Goal: Feedback & Contribution: Submit feedback/report problem

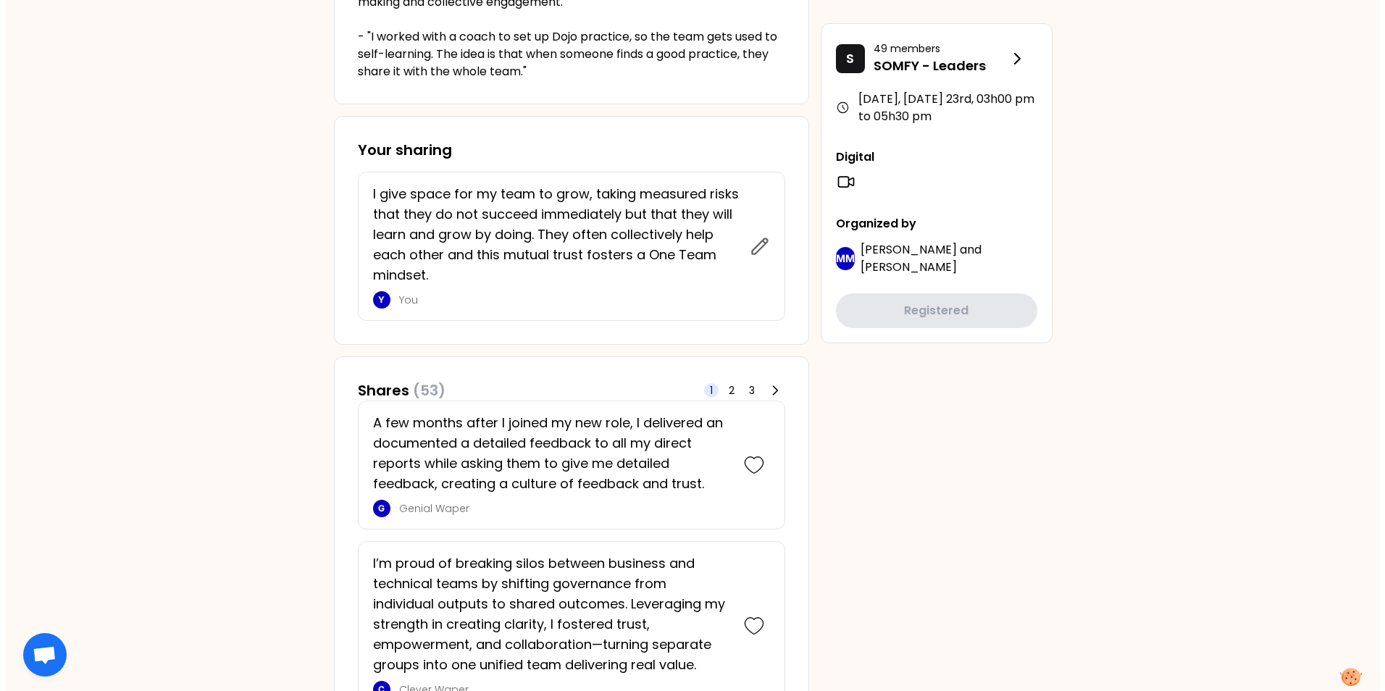
scroll to position [507, 0]
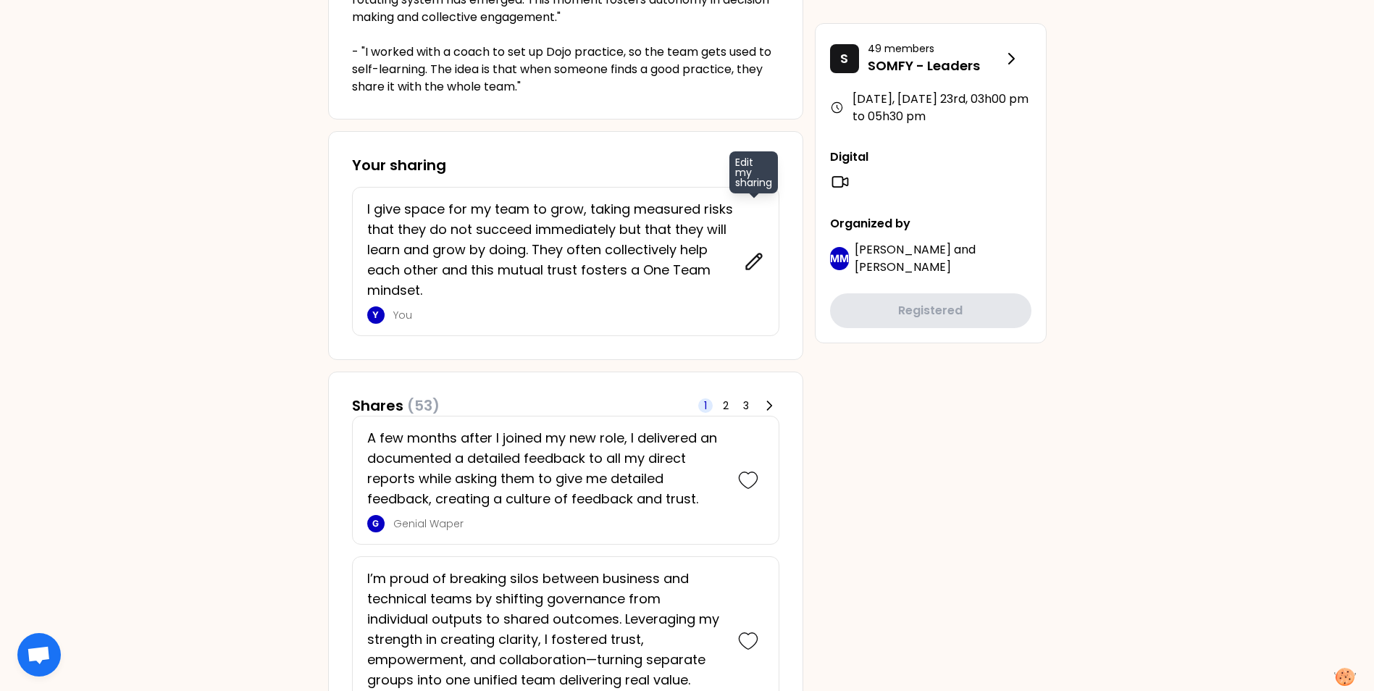
click at [752, 265] on icon at bounding box center [753, 260] width 15 height 15
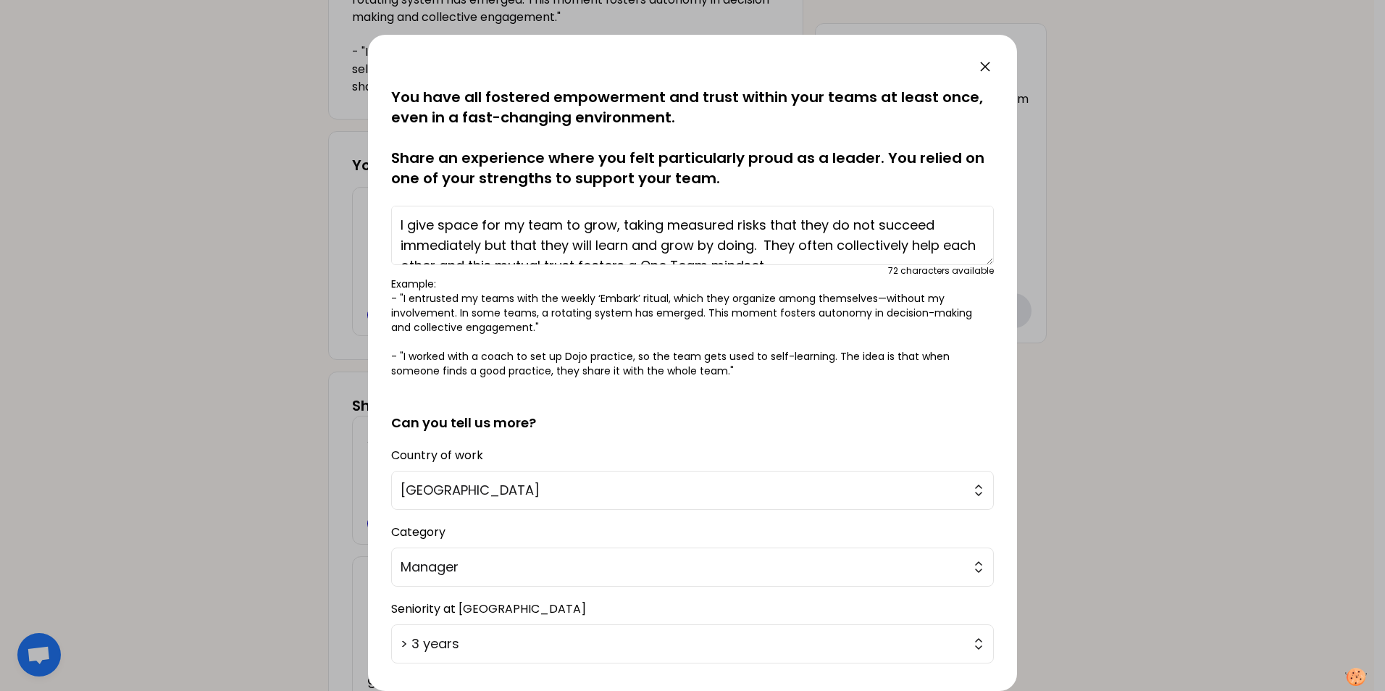
click at [398, 219] on textarea "I give space for my team to grow, taking measured risks that they do not succee…" at bounding box center [692, 235] width 602 height 59
click at [806, 223] on textarea "Had to reorganize my team, I gave space for my team to grow, taking measured ri…" at bounding box center [692, 235] width 602 height 59
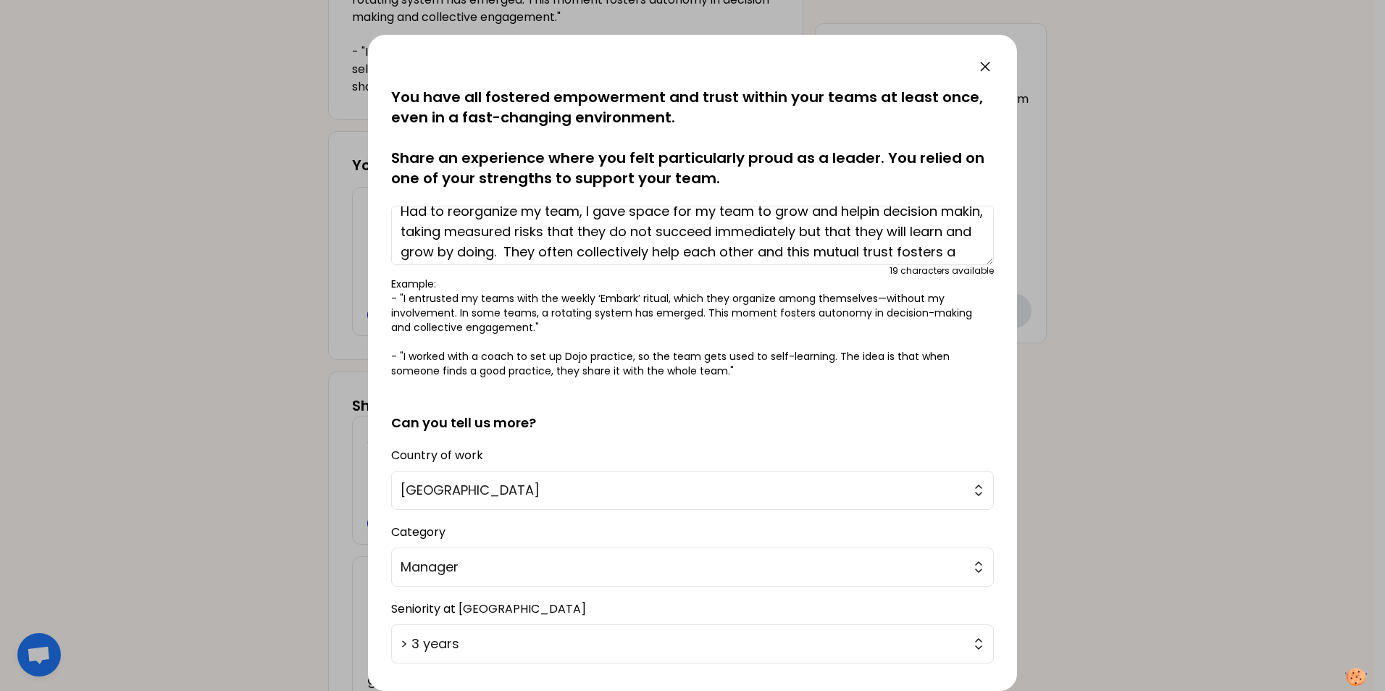
scroll to position [0, 0]
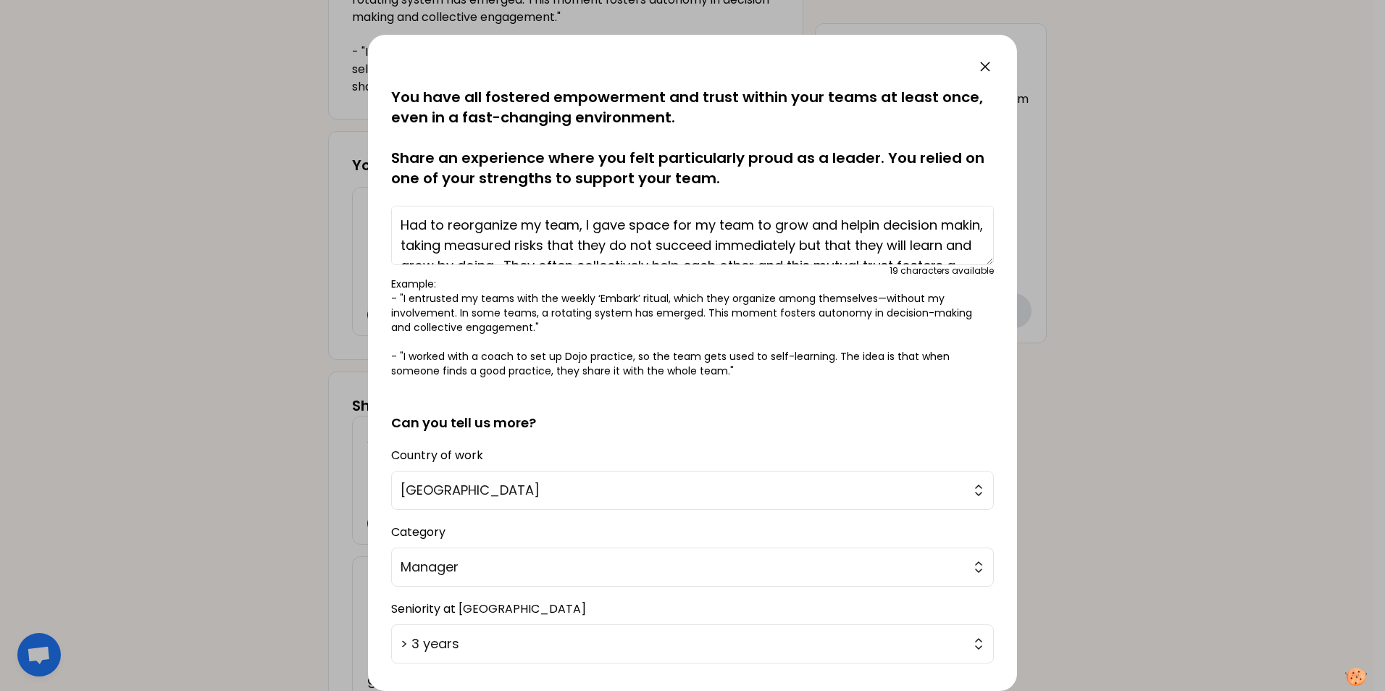
click at [863, 225] on textarea "Had to reorganize my team, I gave space for my team to grow and helpin decision…" at bounding box center [692, 235] width 602 height 59
click at [439, 250] on textarea "Had to reorganize my team, I gave space for my team to grow and help in decisio…" at bounding box center [692, 235] width 602 height 59
drag, startPoint x: 456, startPoint y: 242, endPoint x: 470, endPoint y: 235, distance: 15.2
click at [457, 241] on textarea "Had to reorganize my team, I gave space for my team to grow and help in decisio…" at bounding box center [692, 235] width 602 height 59
drag, startPoint x: 676, startPoint y: 246, endPoint x: 950, endPoint y: 243, distance: 274.5
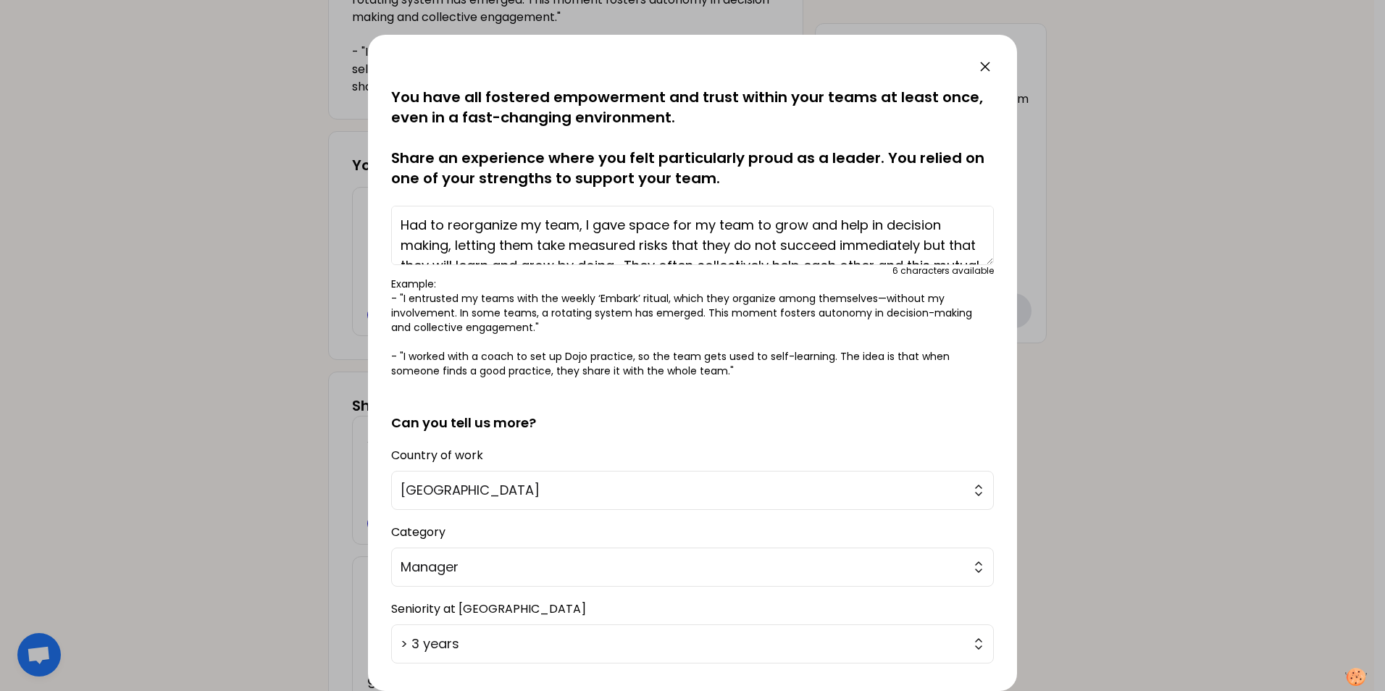
click at [950, 243] on textarea "Had to reorganize my team, I gave space for my team to grow and help in decisio…" at bounding box center [692, 235] width 602 height 59
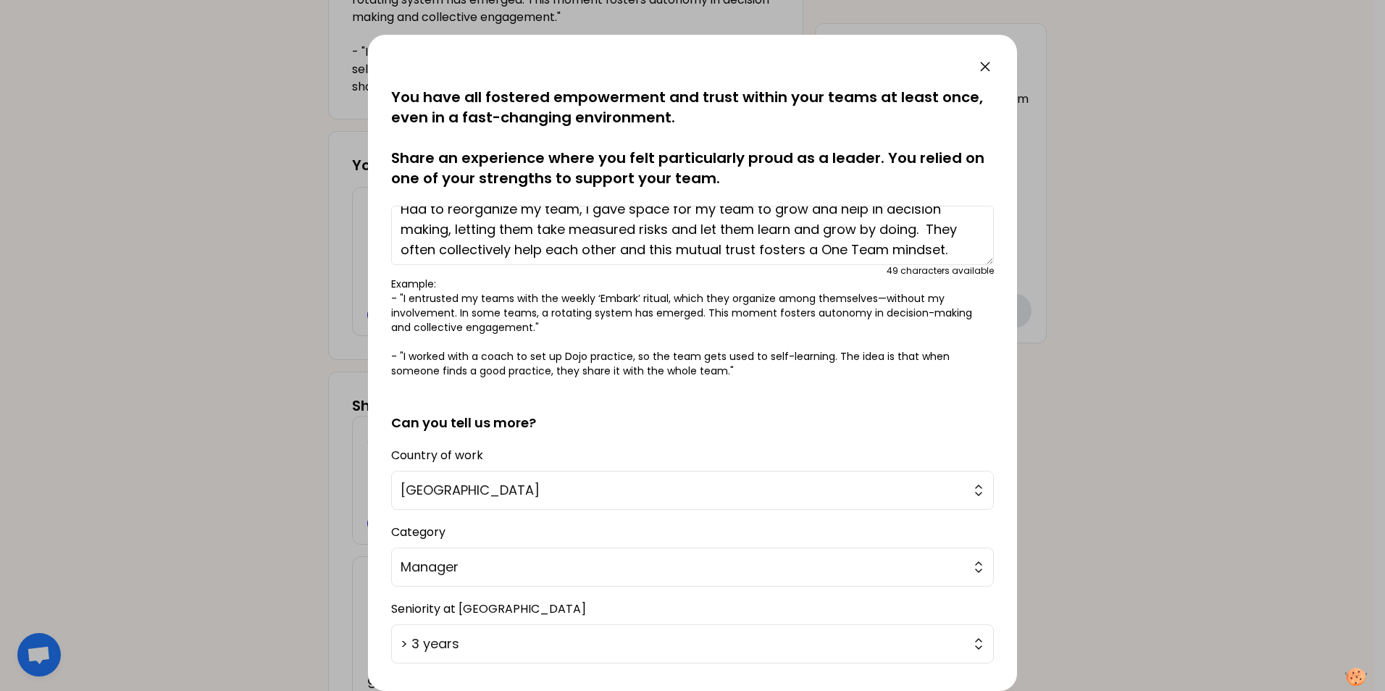
scroll to position [20, 0]
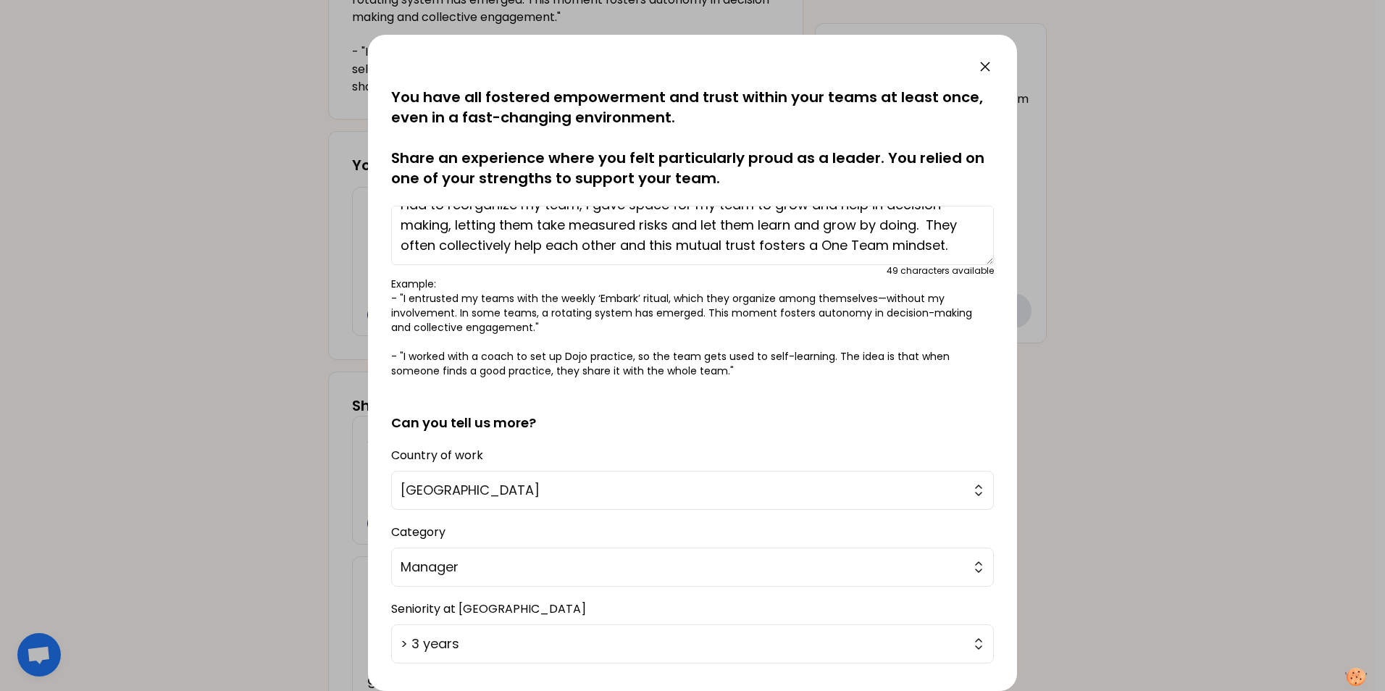
type textarea "Had to reorganize my team, I gave space for my team to grow and help in decisio…"
click at [956, 294] on p "Example: - "I entrusted my teams with the weekly ‘Embark’ ritual, which they or…" at bounding box center [692, 327] width 602 height 101
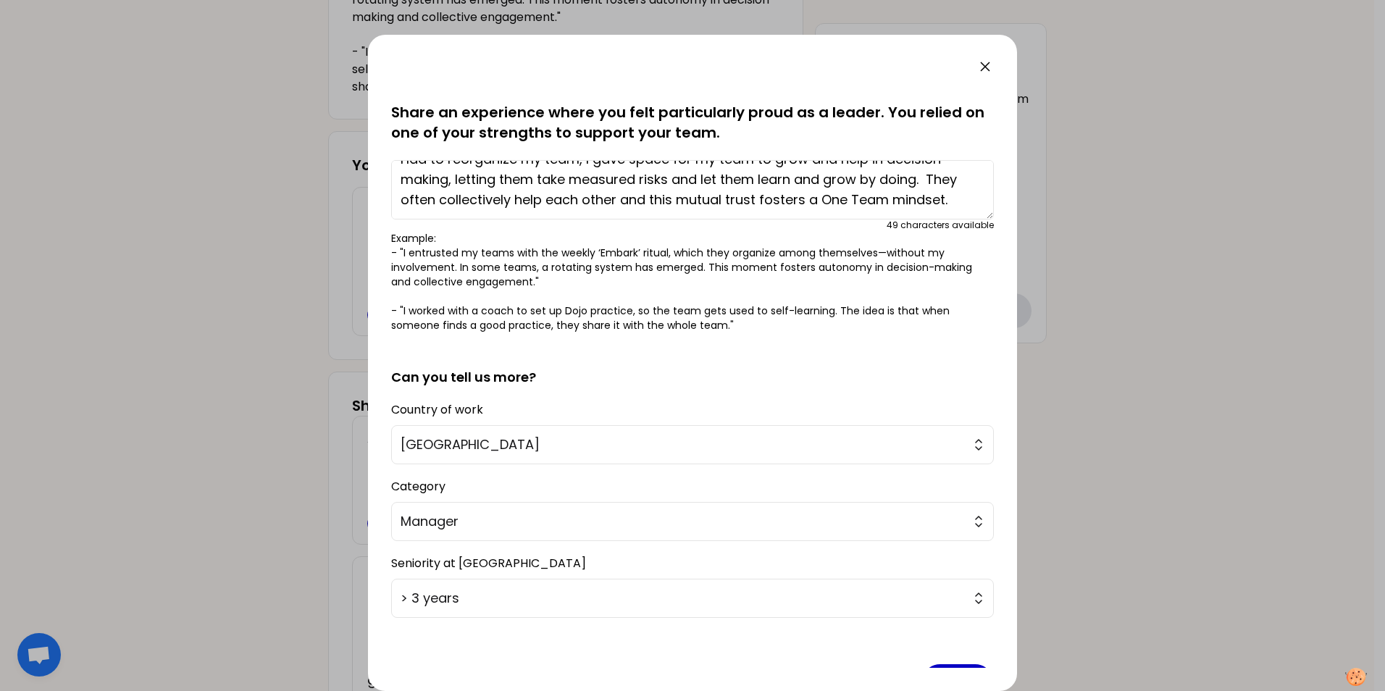
scroll to position [91, 0]
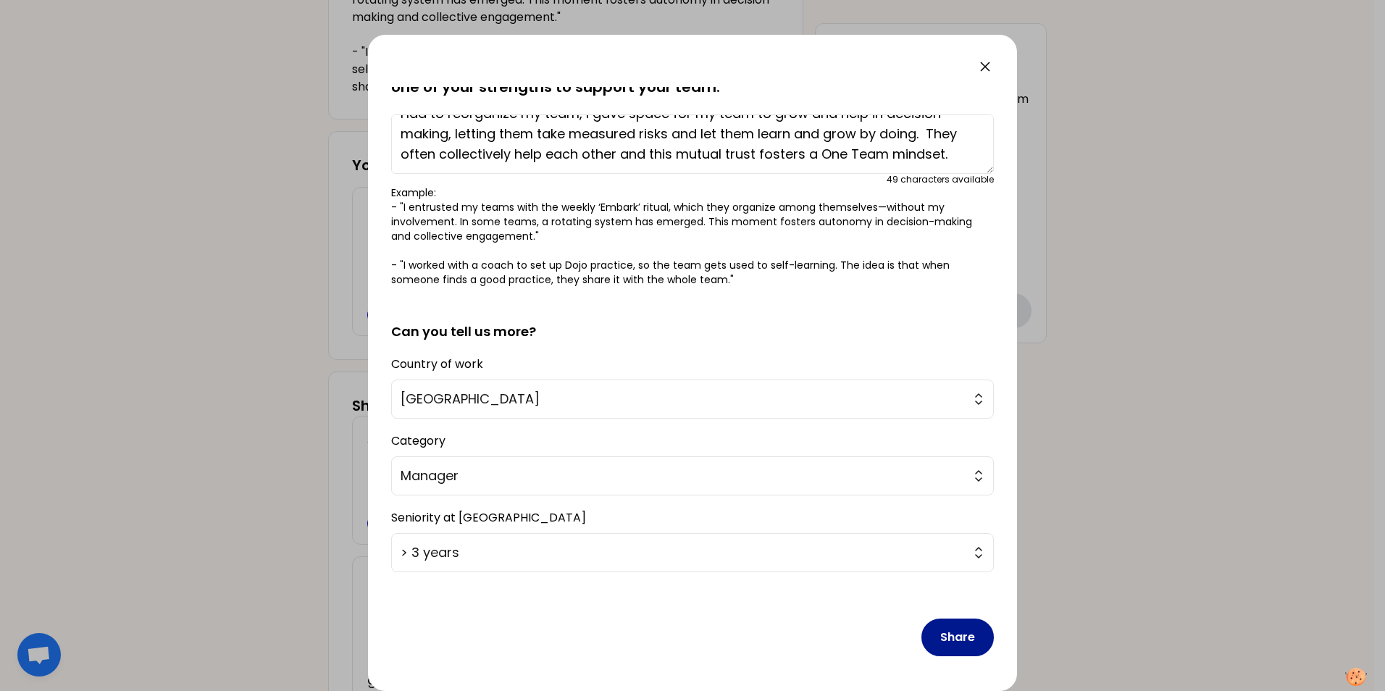
click at [949, 643] on button "Share" at bounding box center [957, 637] width 72 height 38
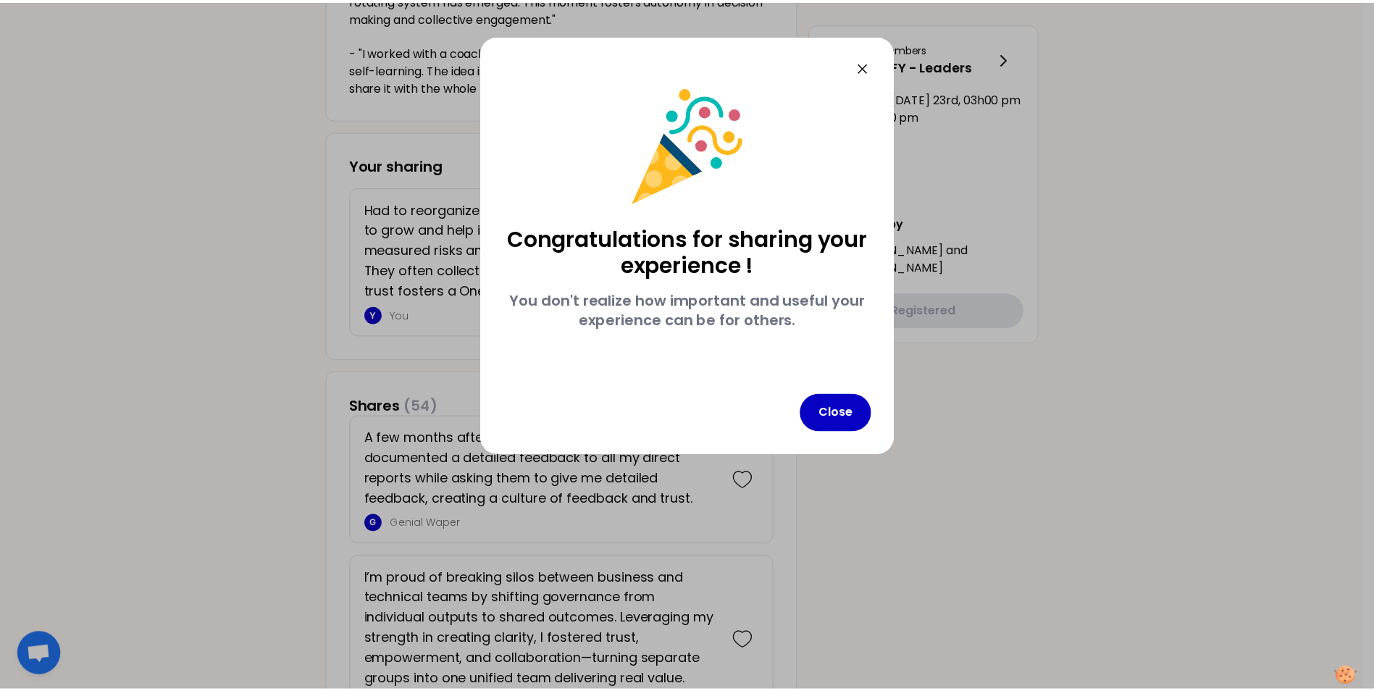
scroll to position [0, 0]
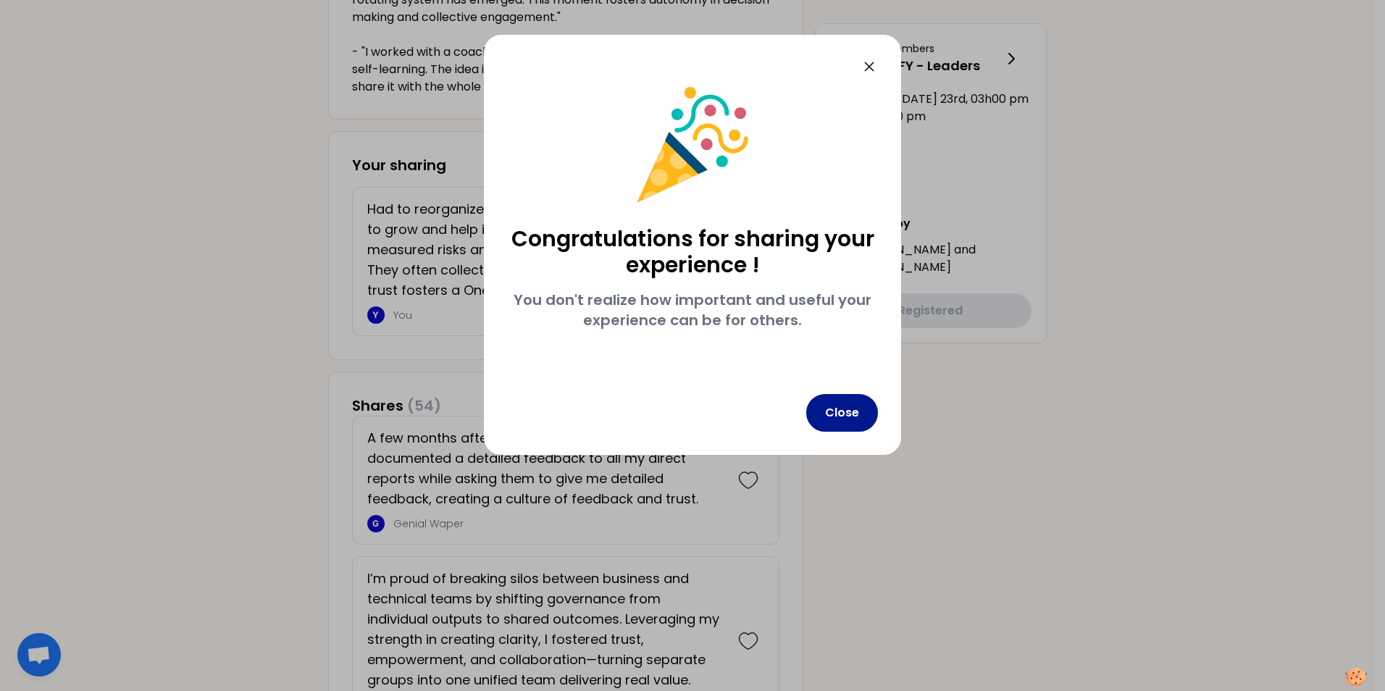
click at [848, 416] on button "Close" at bounding box center [842, 413] width 72 height 38
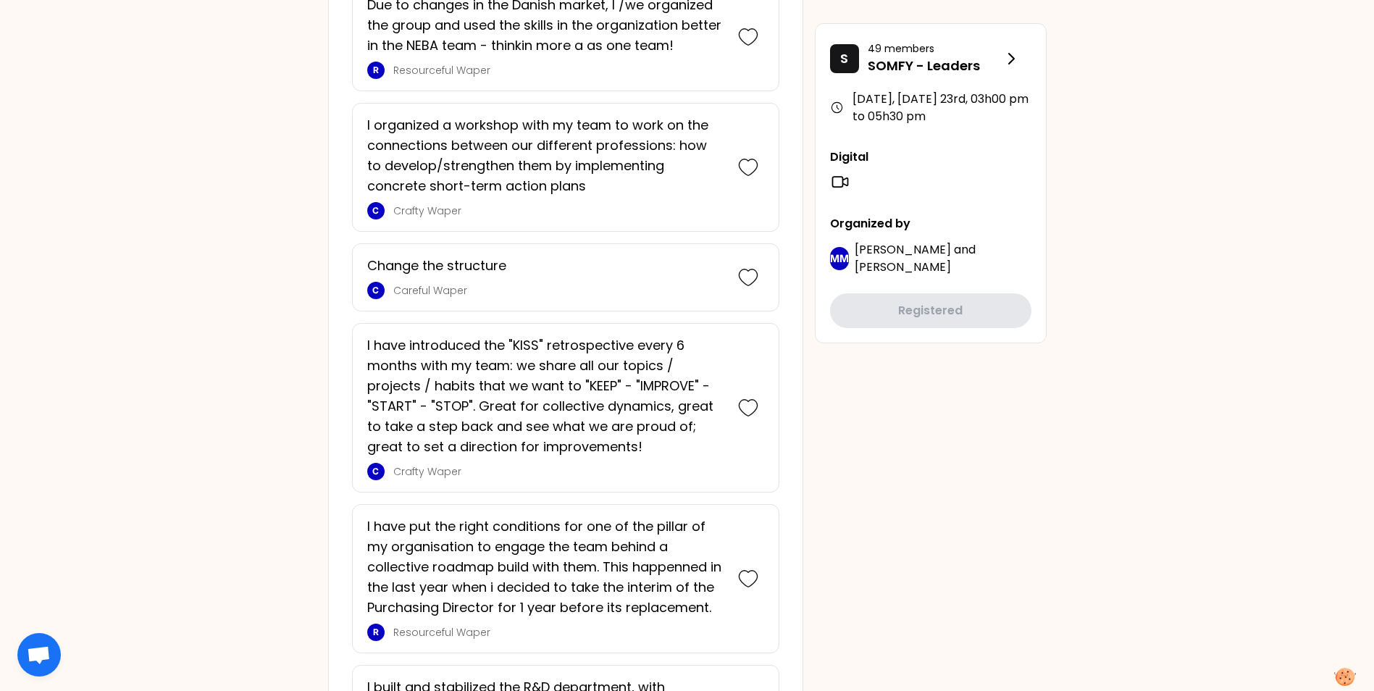
scroll to position [3274, 0]
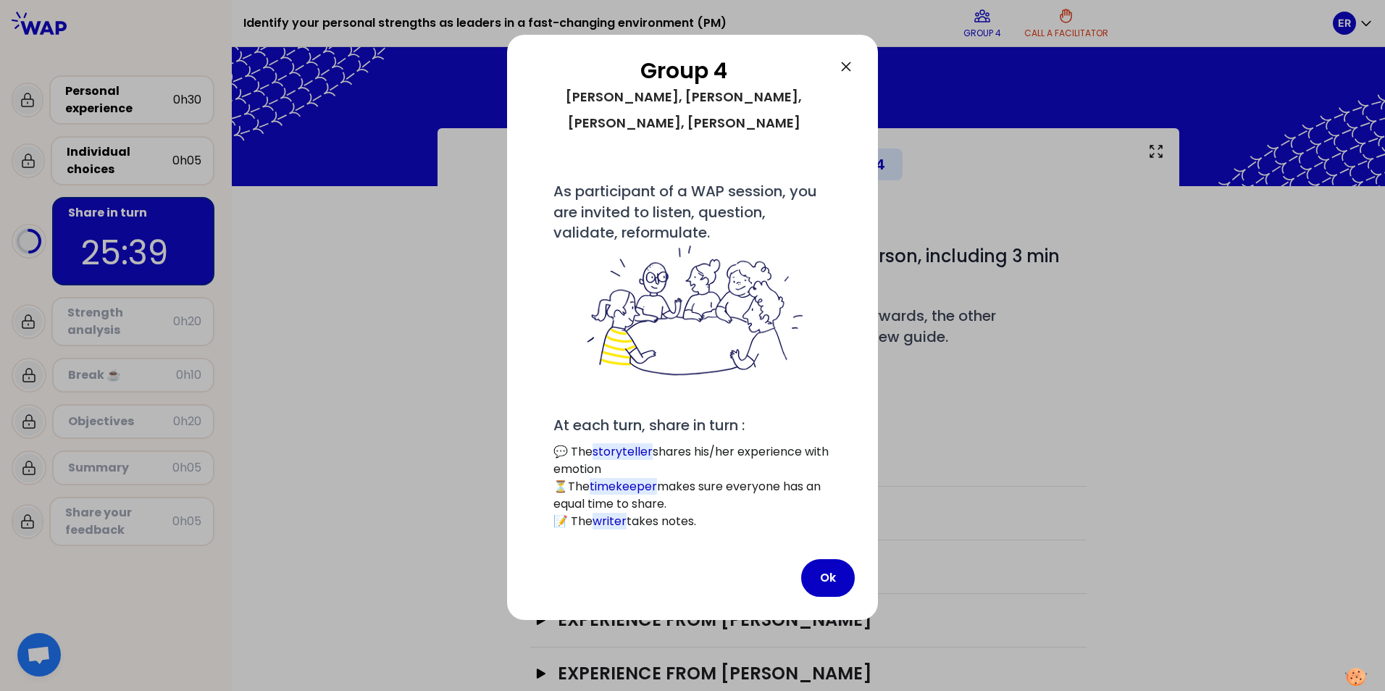
click at [841, 60] on icon at bounding box center [845, 66] width 17 height 17
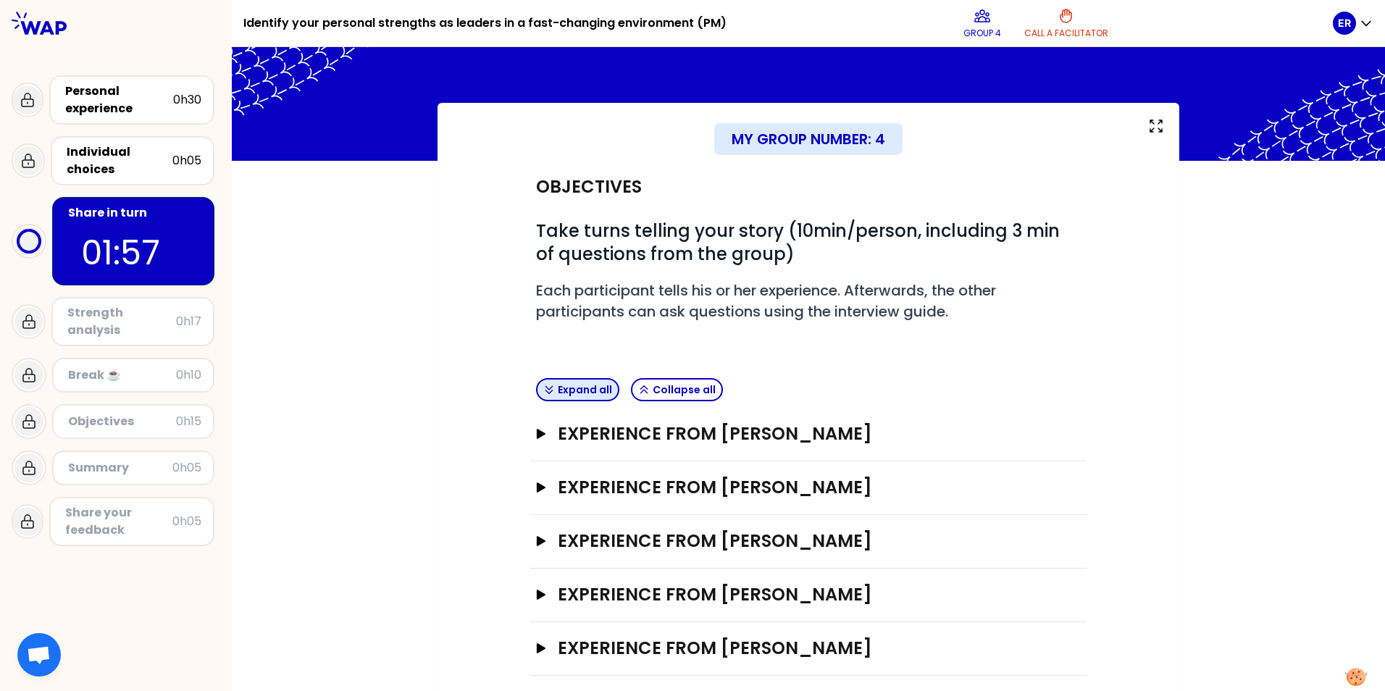
scroll to position [39, 0]
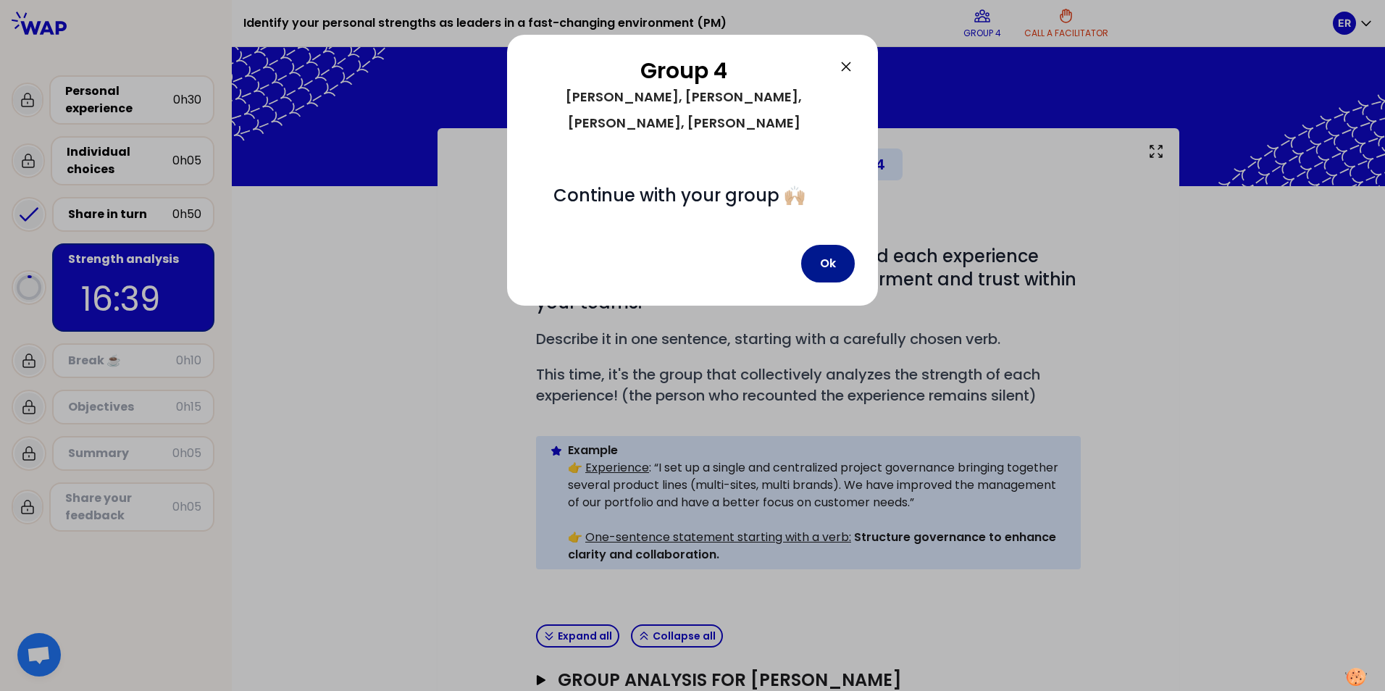
click at [825, 270] on button "Ok" at bounding box center [828, 264] width 54 height 38
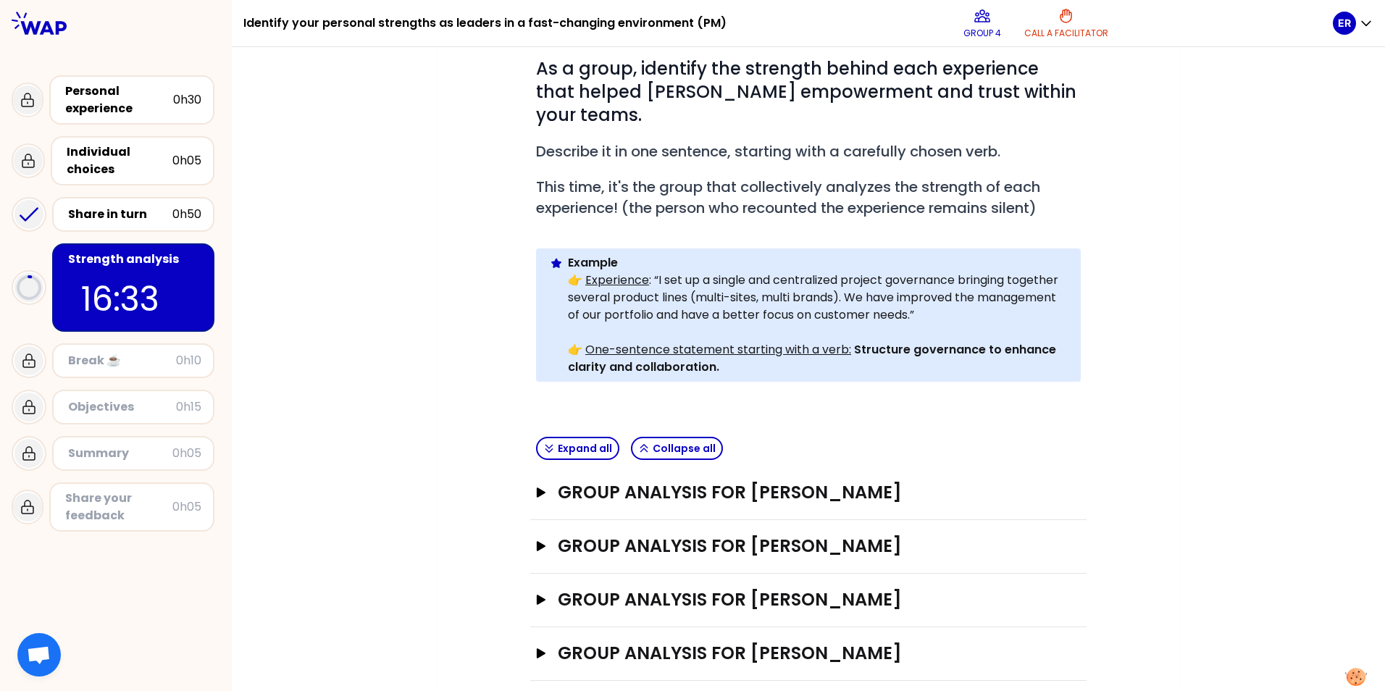
scroll to position [164, 0]
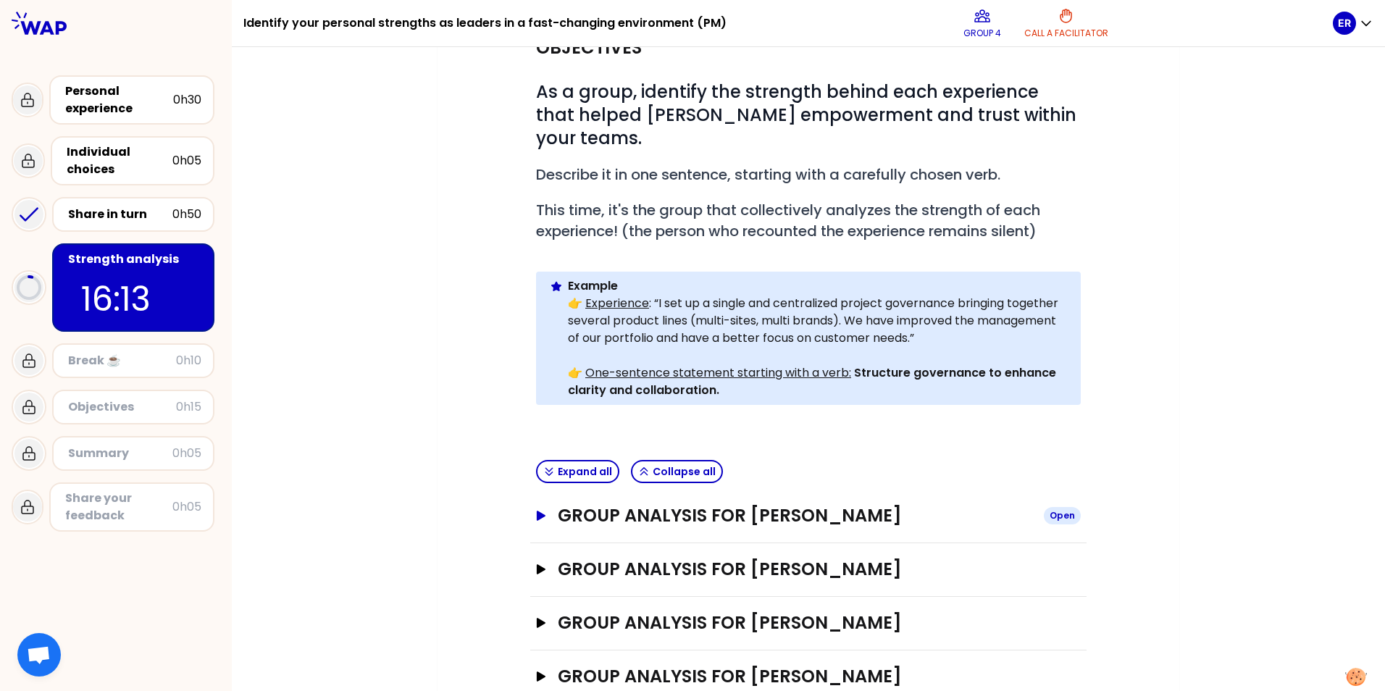
click at [1066, 507] on div "Open" at bounding box center [1061, 515] width 37 height 17
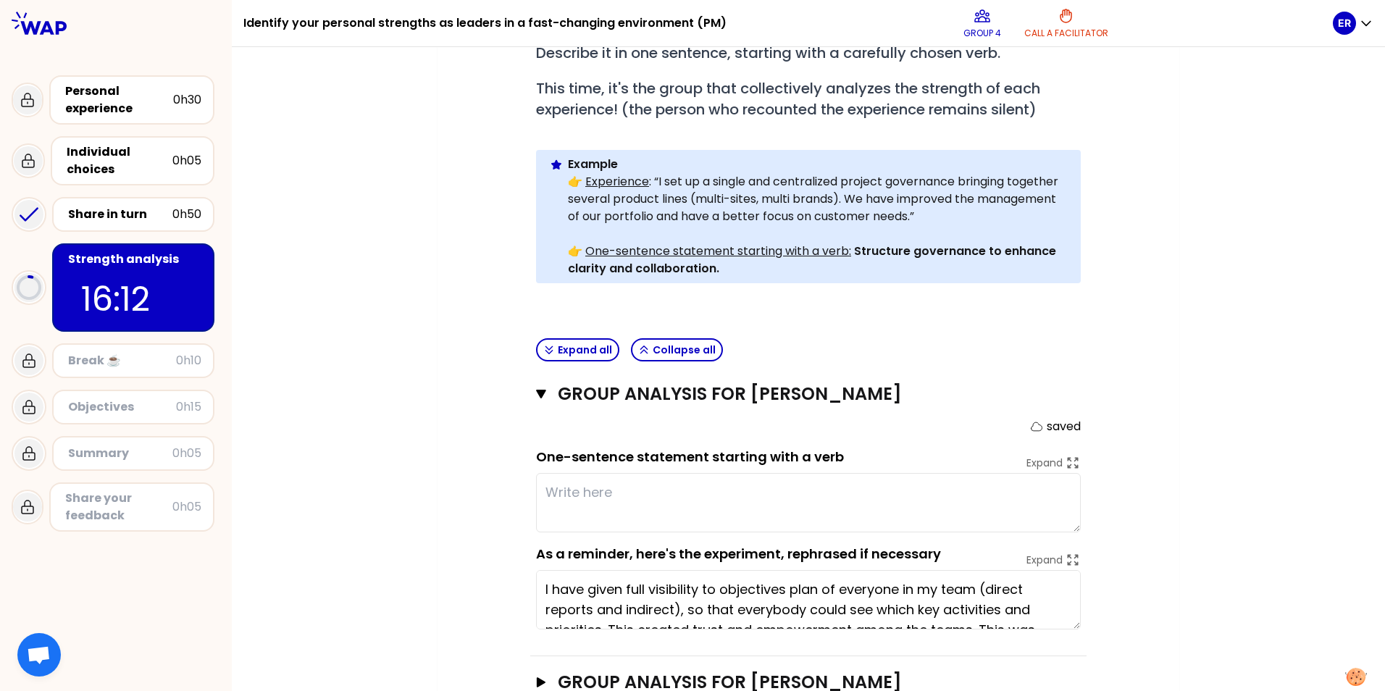
scroll to position [309, 0]
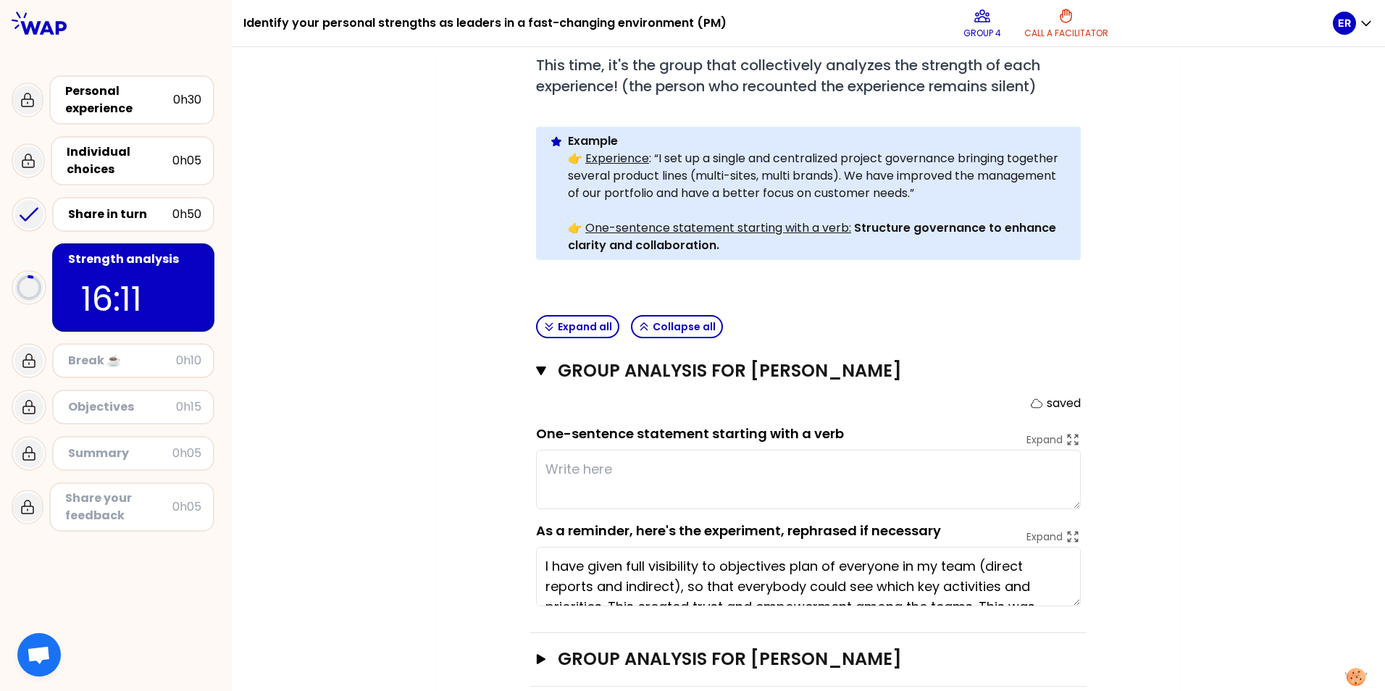
click at [710, 463] on textarea at bounding box center [808, 479] width 545 height 59
type textarea "b"
type textarea "T"
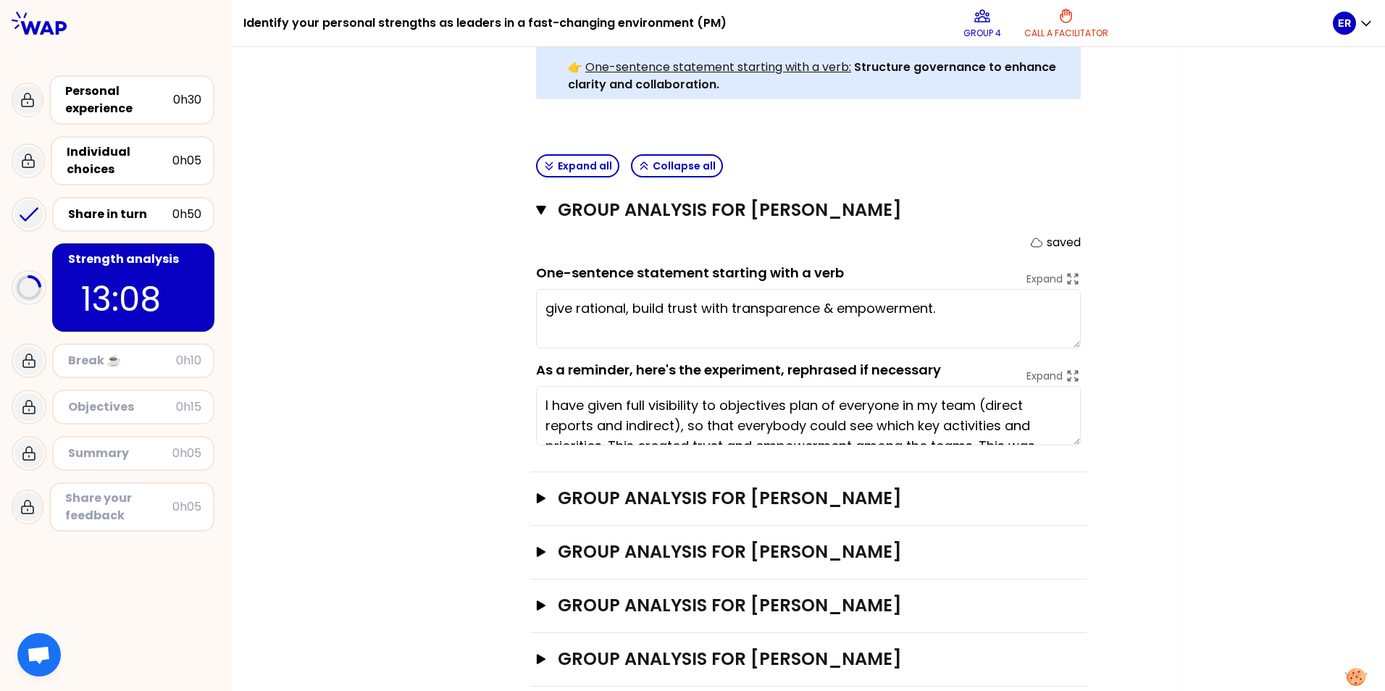
scroll to position [471, 0]
click at [754, 485] on h3 "Group analysis for [PERSON_NAME]" at bounding box center [795, 496] width 474 height 23
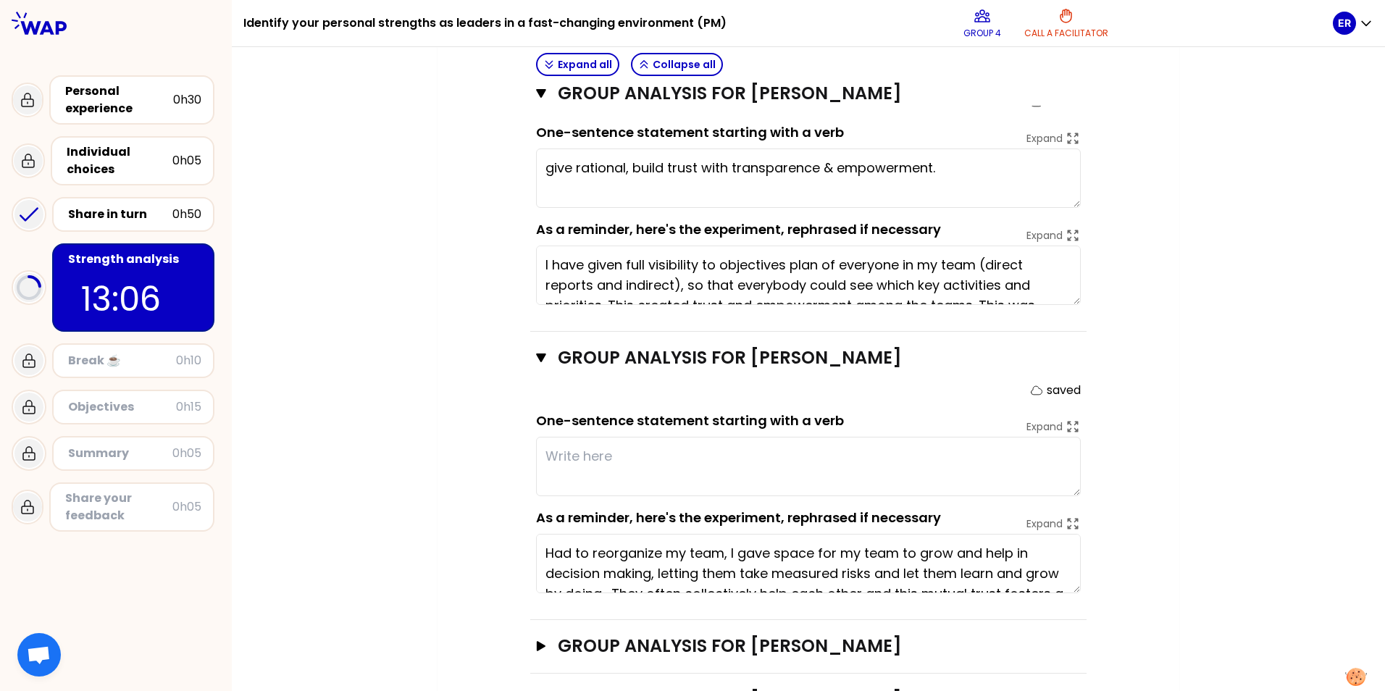
scroll to position [616, 0]
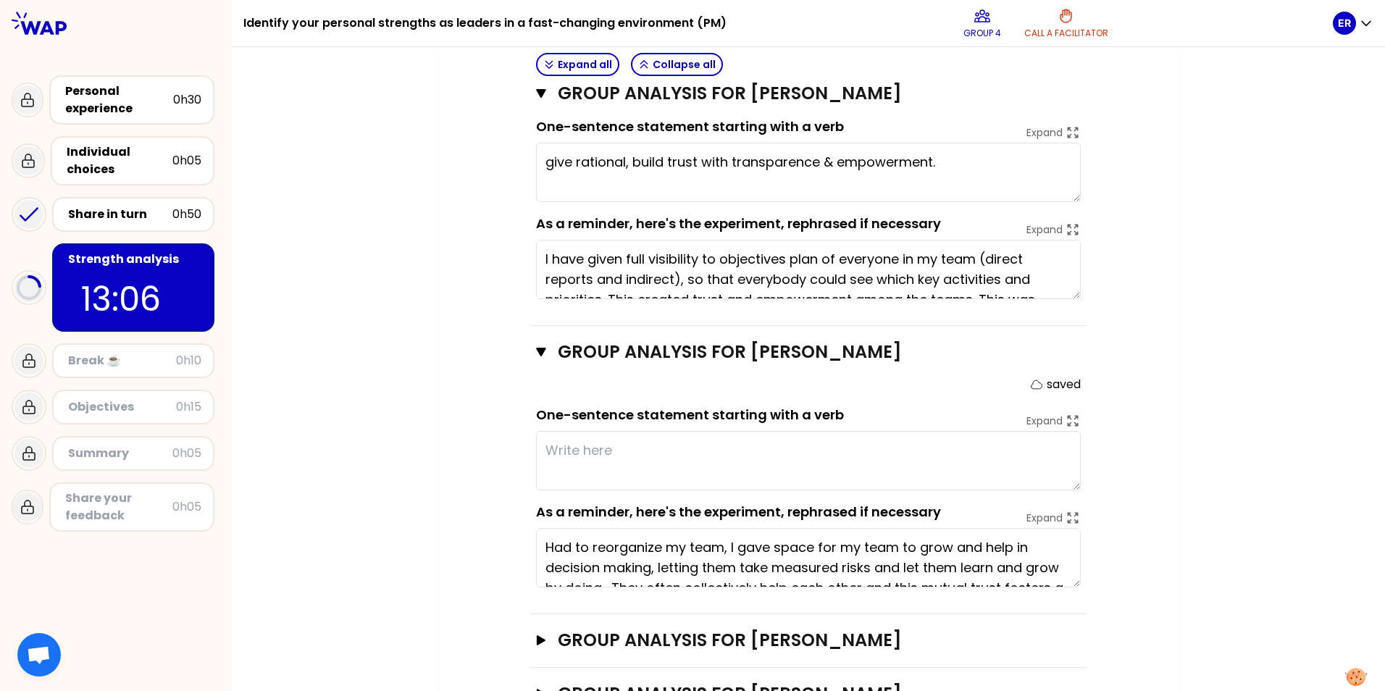
click at [681, 450] on textarea at bounding box center [808, 460] width 545 height 59
click at [548, 143] on textarea "give rational, build trust with transparence & empowerment." at bounding box center [808, 172] width 545 height 59
type textarea "Give rational, build trust with transparence & empowerment."
click at [1165, 225] on div "My group number: 4 Objectives # As a group, identify the strength behind each e…" at bounding box center [807, 158] width 741 height 1292
click at [626, 431] on textarea at bounding box center [808, 460] width 545 height 59
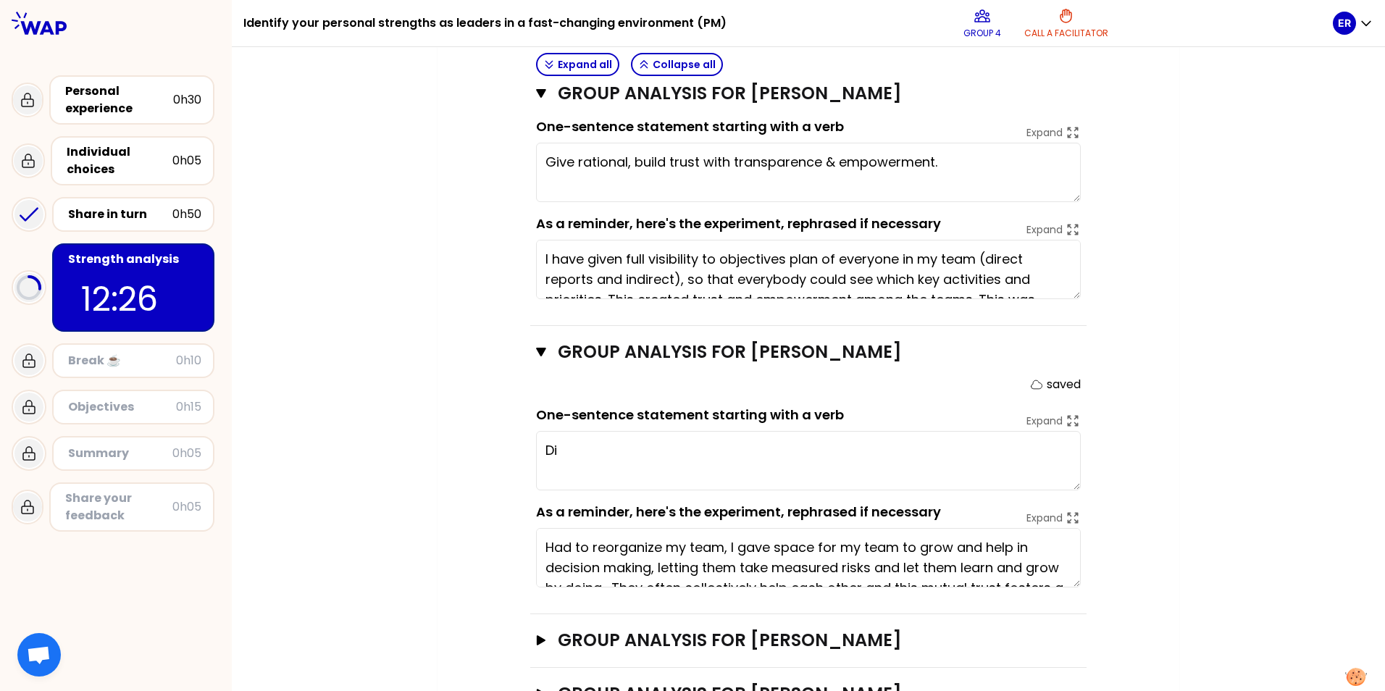
type textarea "D"
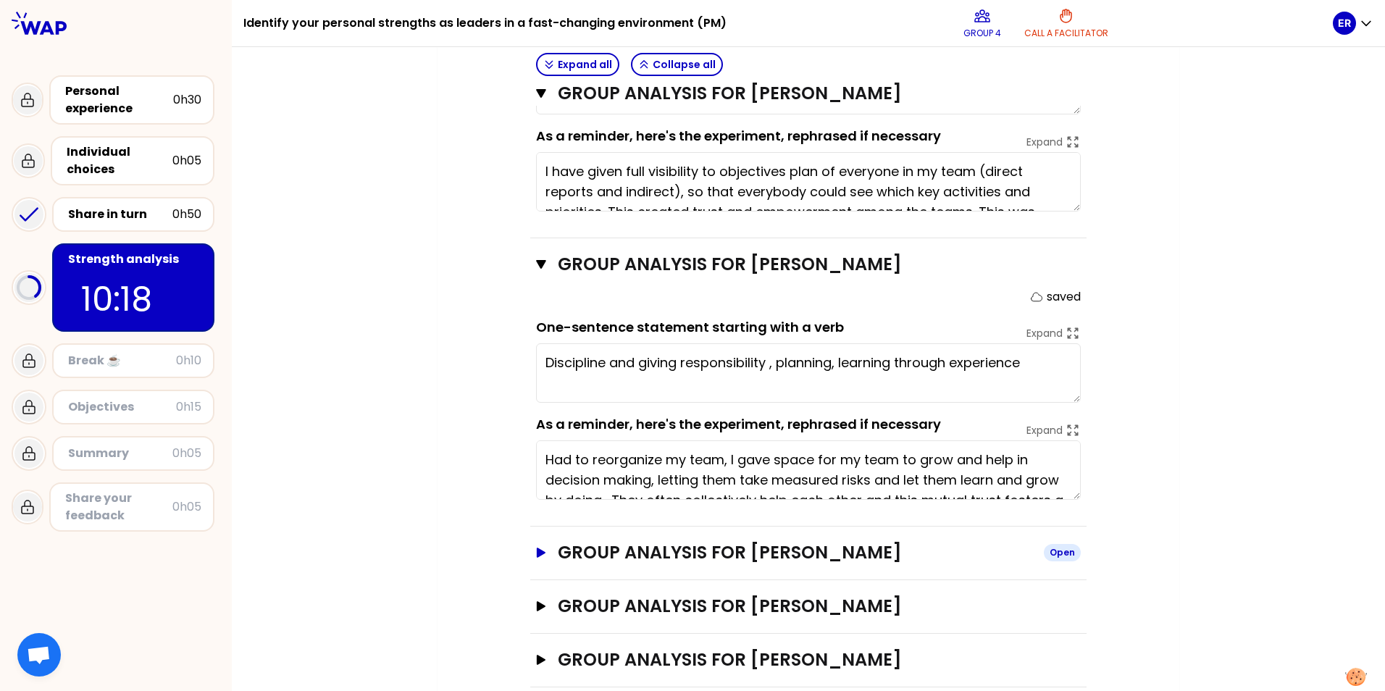
scroll to position [706, 0]
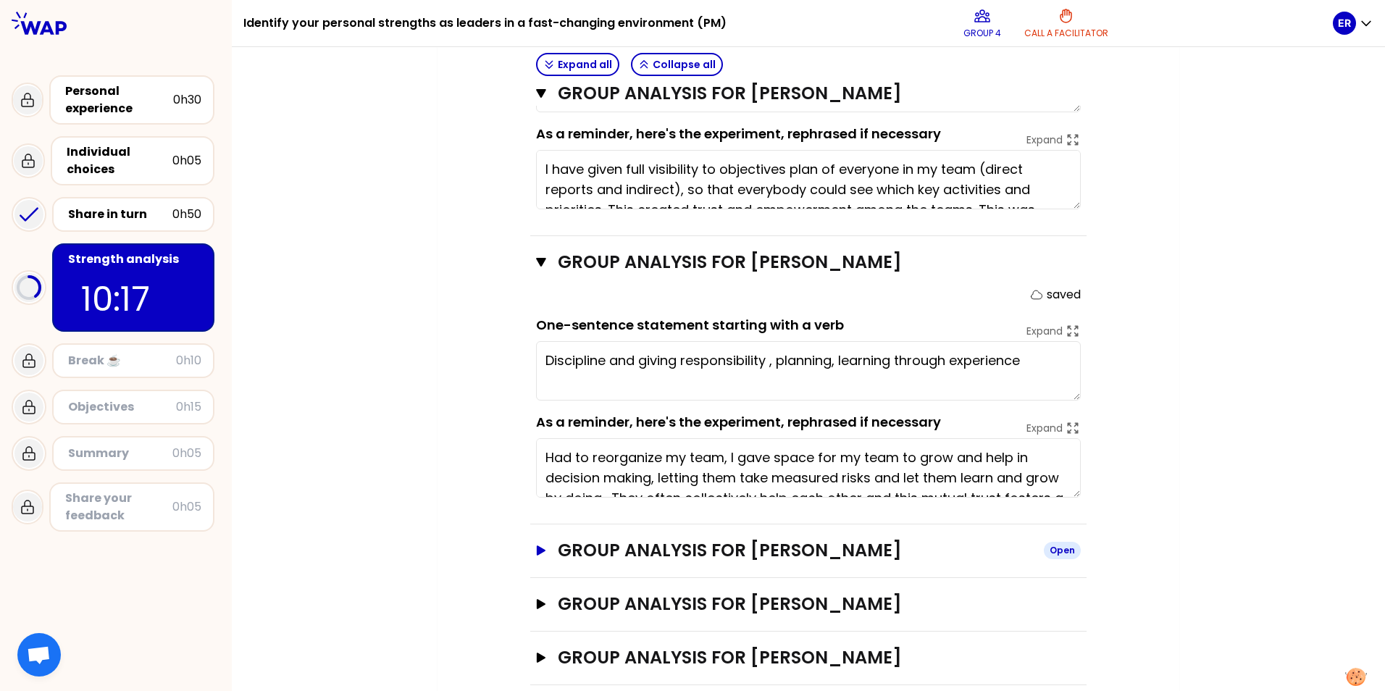
click at [743, 539] on h3 "Group analysis for [PERSON_NAME]" at bounding box center [795, 550] width 474 height 23
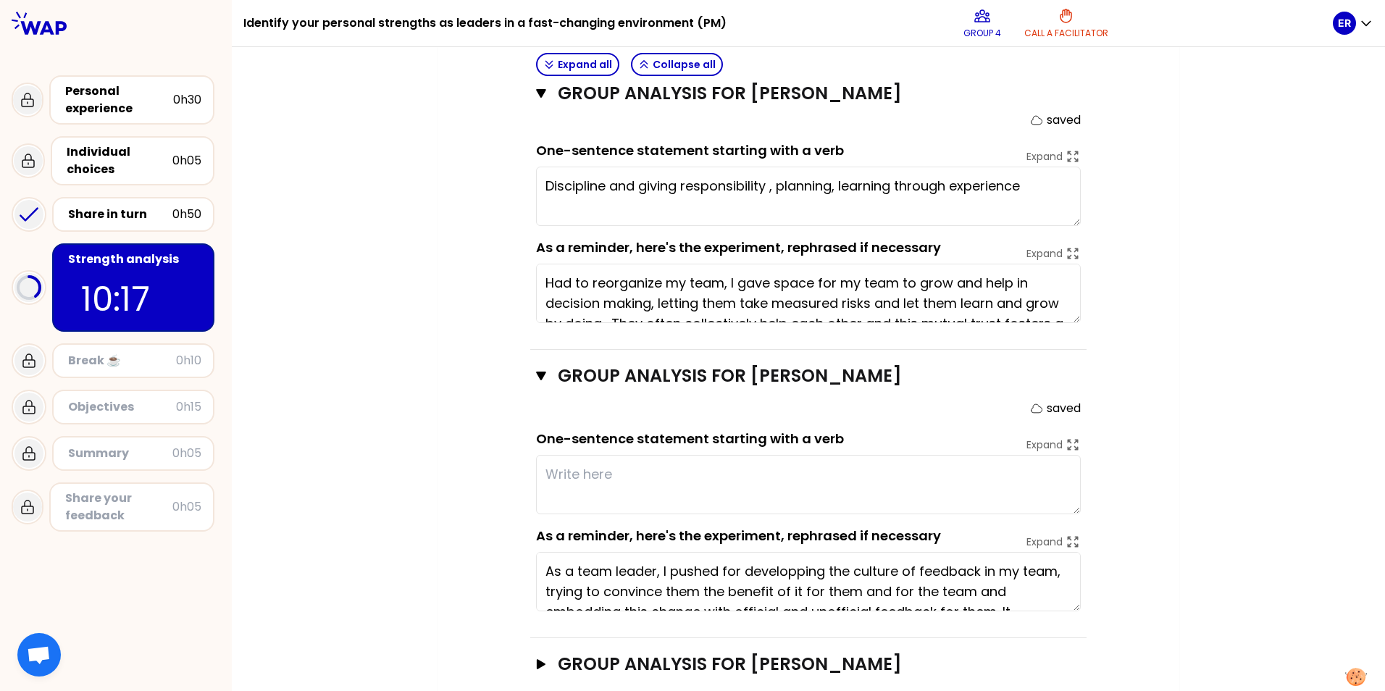
scroll to position [923, 0]
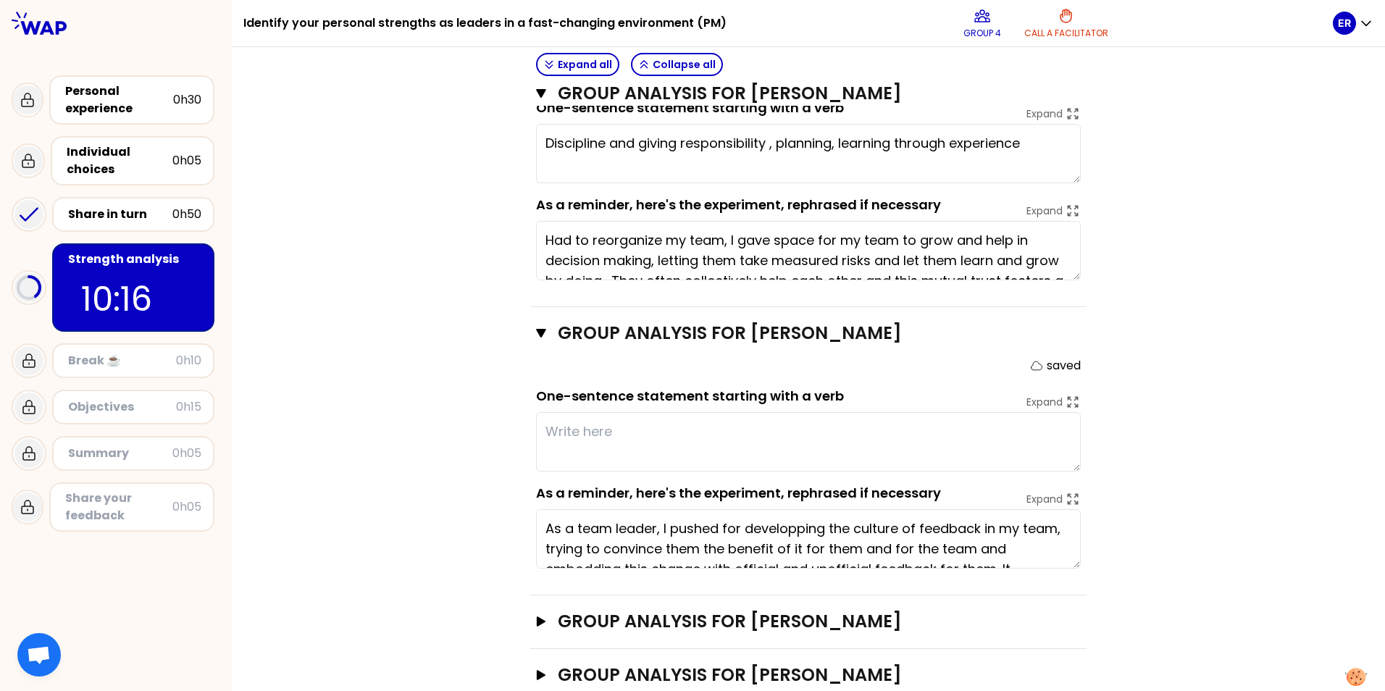
click at [724, 419] on textarea at bounding box center [808, 441] width 545 height 59
type textarea "Discipline and giving responsibility , planning, learning through experience, R…"
type textarea "the power of"
type textarea "Discipline and giving responsibility , planning, learning through experience, R…"
type textarea "the power of f"
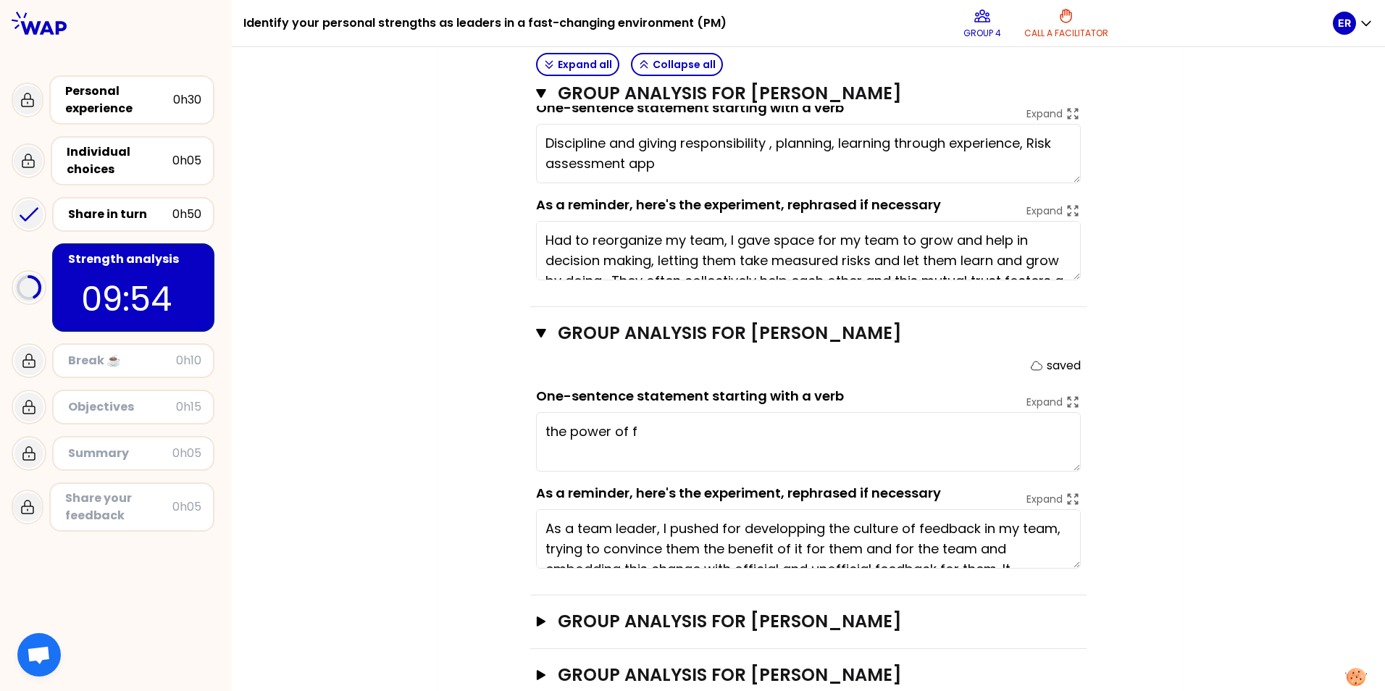
type textarea "Discipline and giving responsibility , planning, learning through experience, R…"
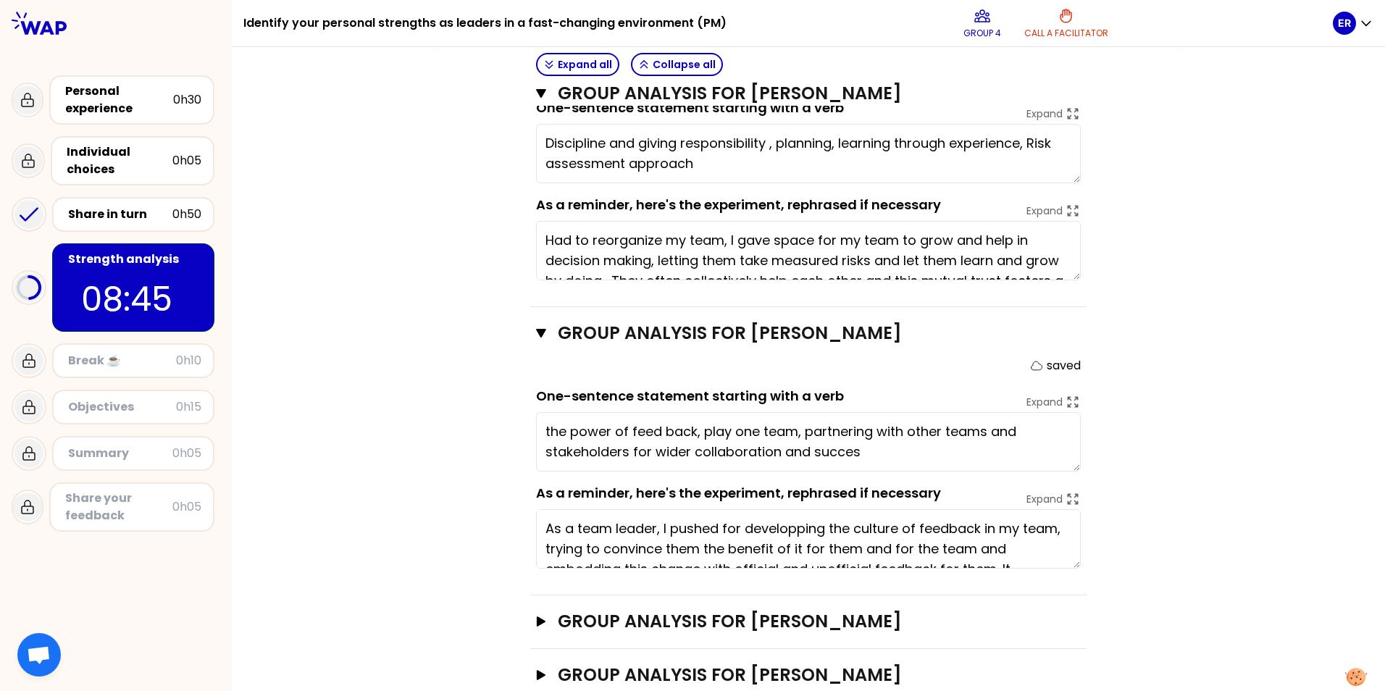
type textarea "the power of feed back, play one team, partnering with other teams and stakehol…"
click at [721, 610] on h3 "Group analysis for [PERSON_NAME]" at bounding box center [795, 621] width 474 height 23
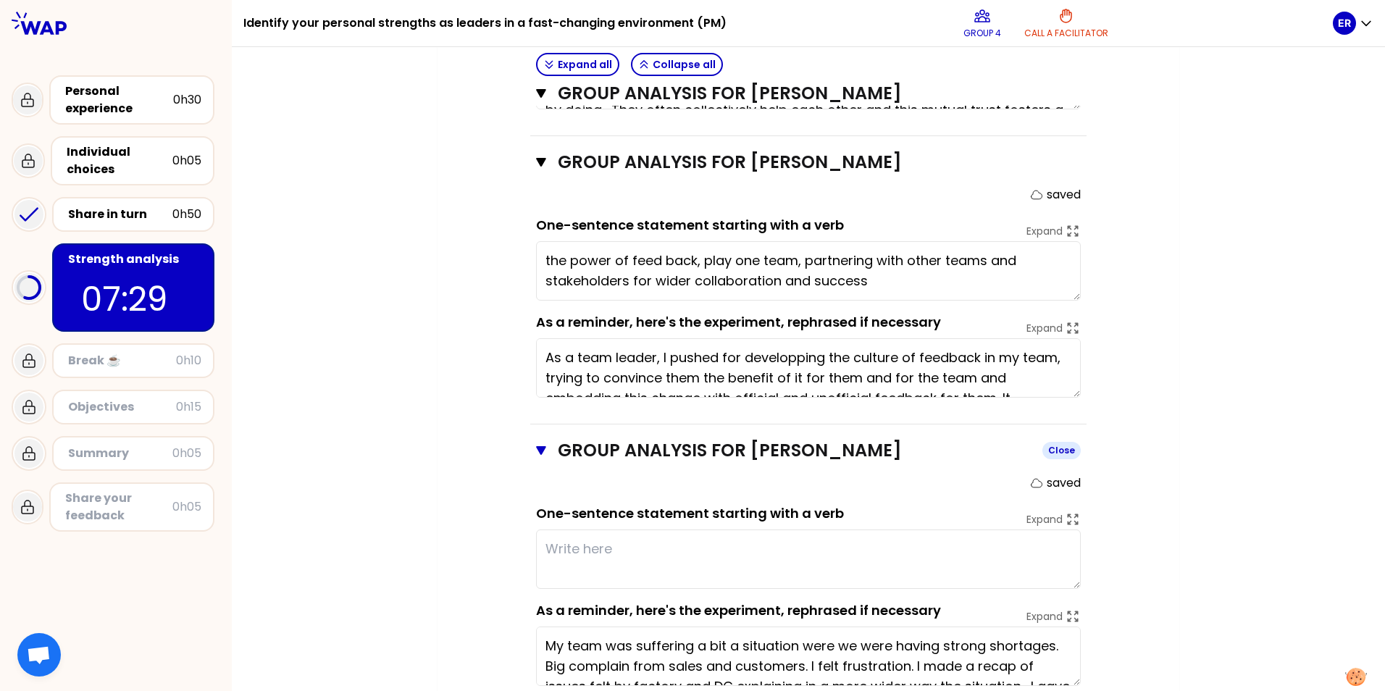
scroll to position [1140, 0]
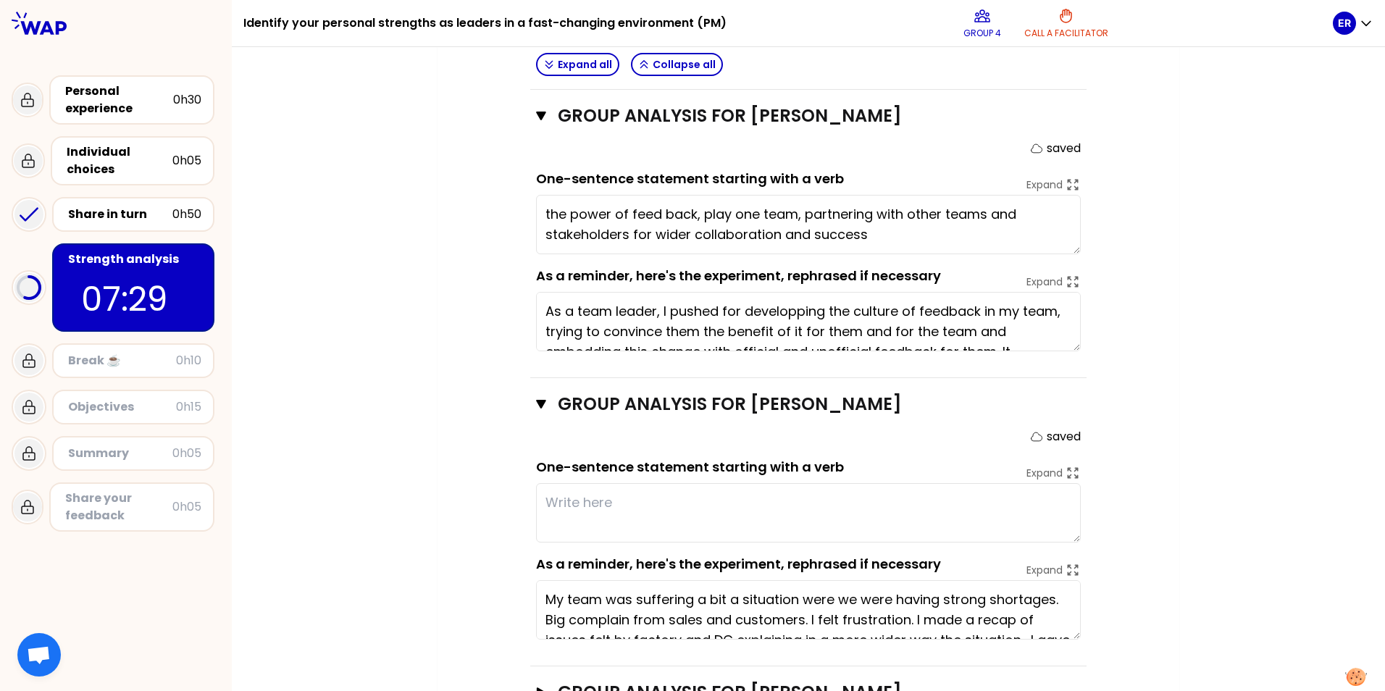
click at [605, 491] on textarea at bounding box center [808, 512] width 545 height 59
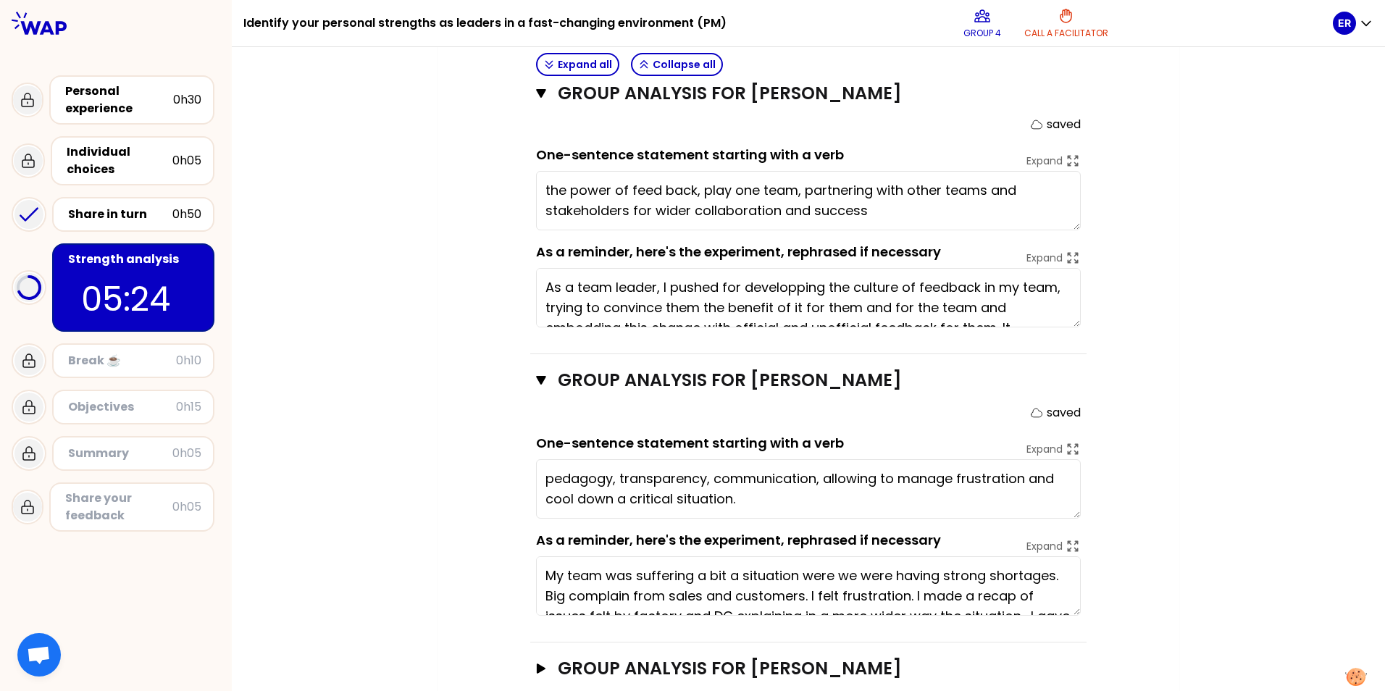
scroll to position [1175, 0]
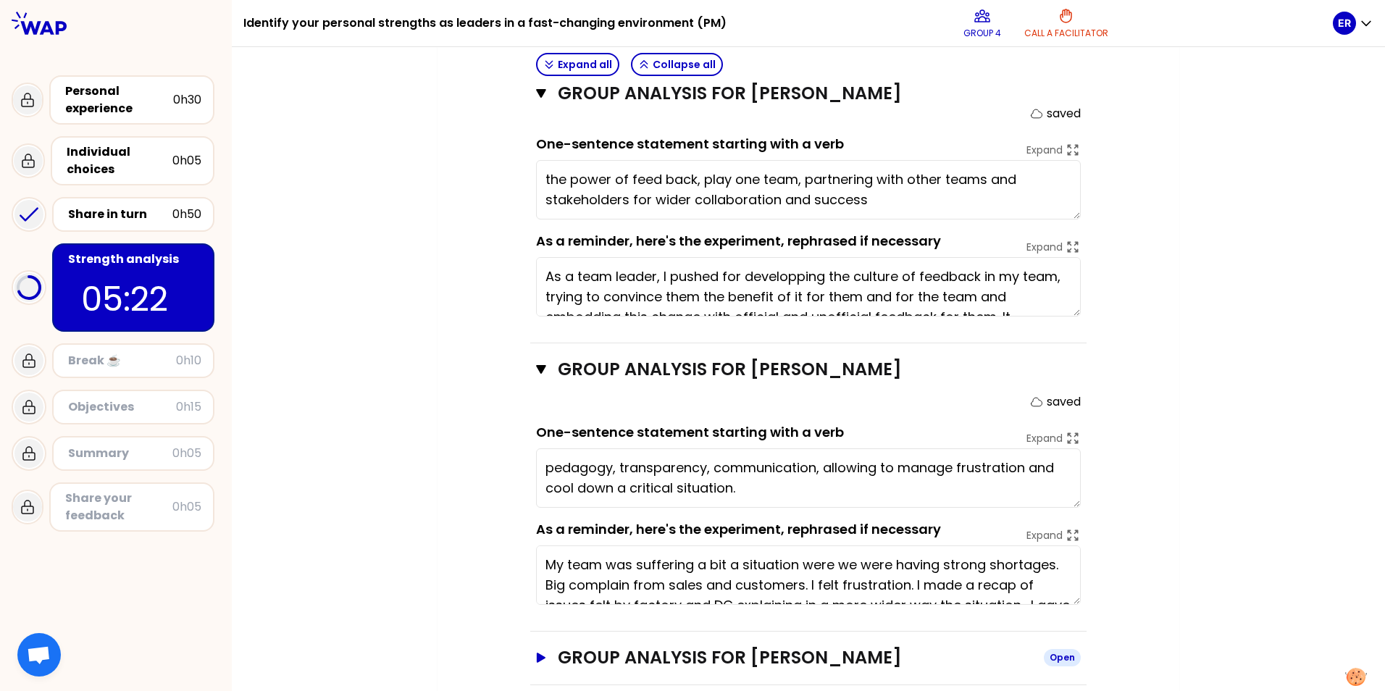
click at [630, 646] on h3 "Group analysis for [PERSON_NAME]" at bounding box center [795, 657] width 474 height 23
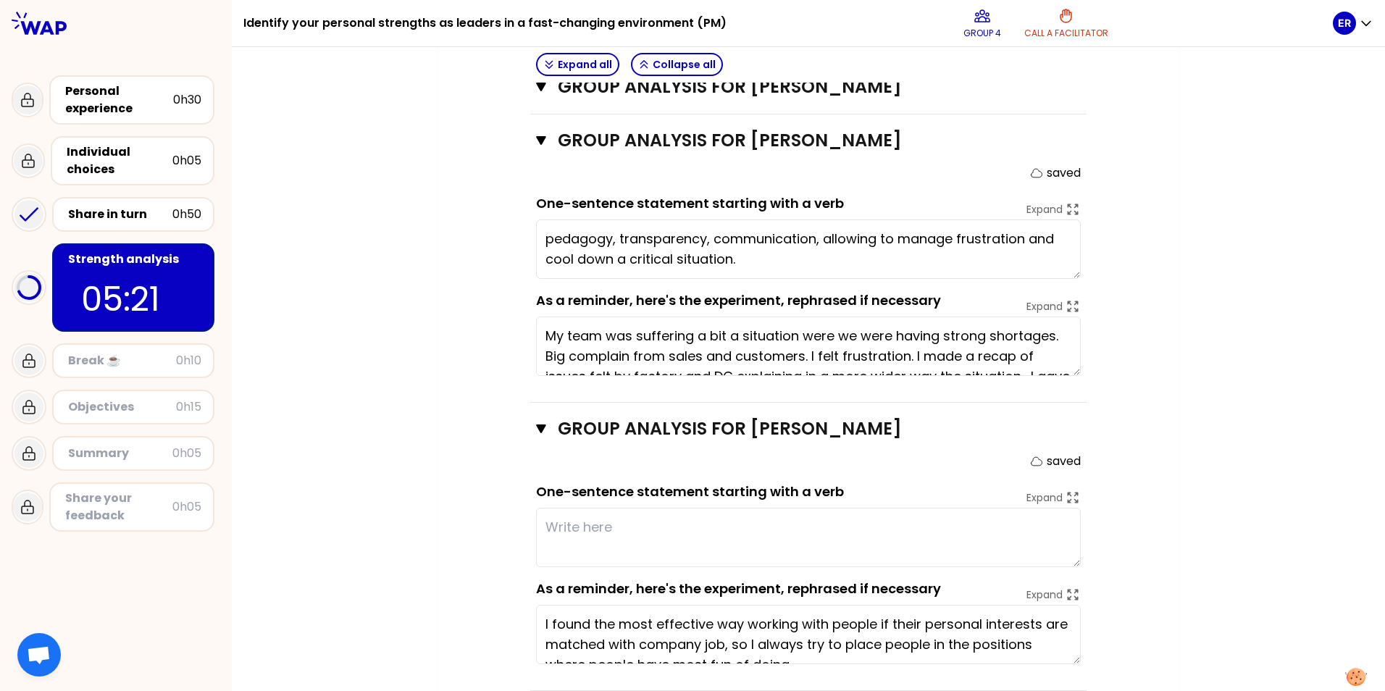
scroll to position [1410, 0]
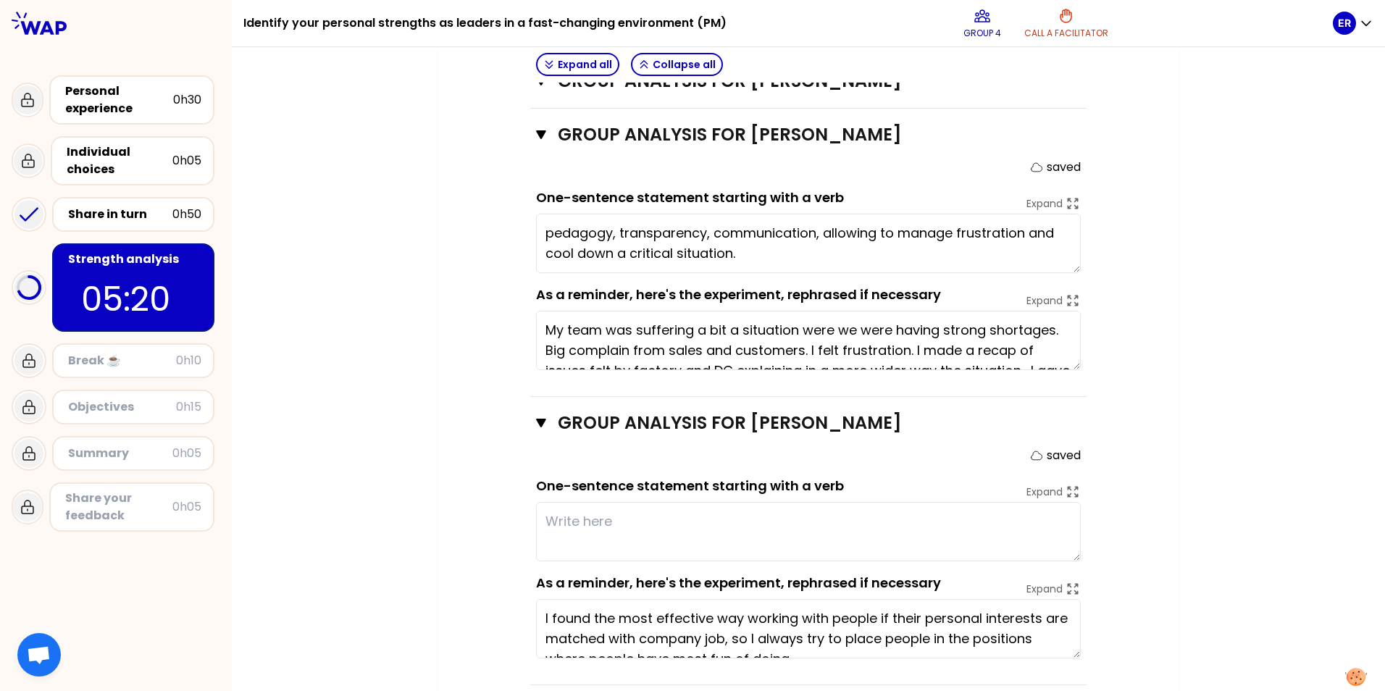
click at [602, 502] on textarea at bounding box center [808, 531] width 545 height 59
type textarea "pedagogy, transparency, communication, allowing to manage frustration and cool …"
click at [550, 504] on textarea at bounding box center [808, 531] width 545 height 59
click at [616, 502] on textarea "Observation & empathy. Transparency" at bounding box center [808, 531] width 545 height 59
click at [820, 502] on textarea "Observation & empathy. Transparency" at bounding box center [808, 531] width 545 height 59
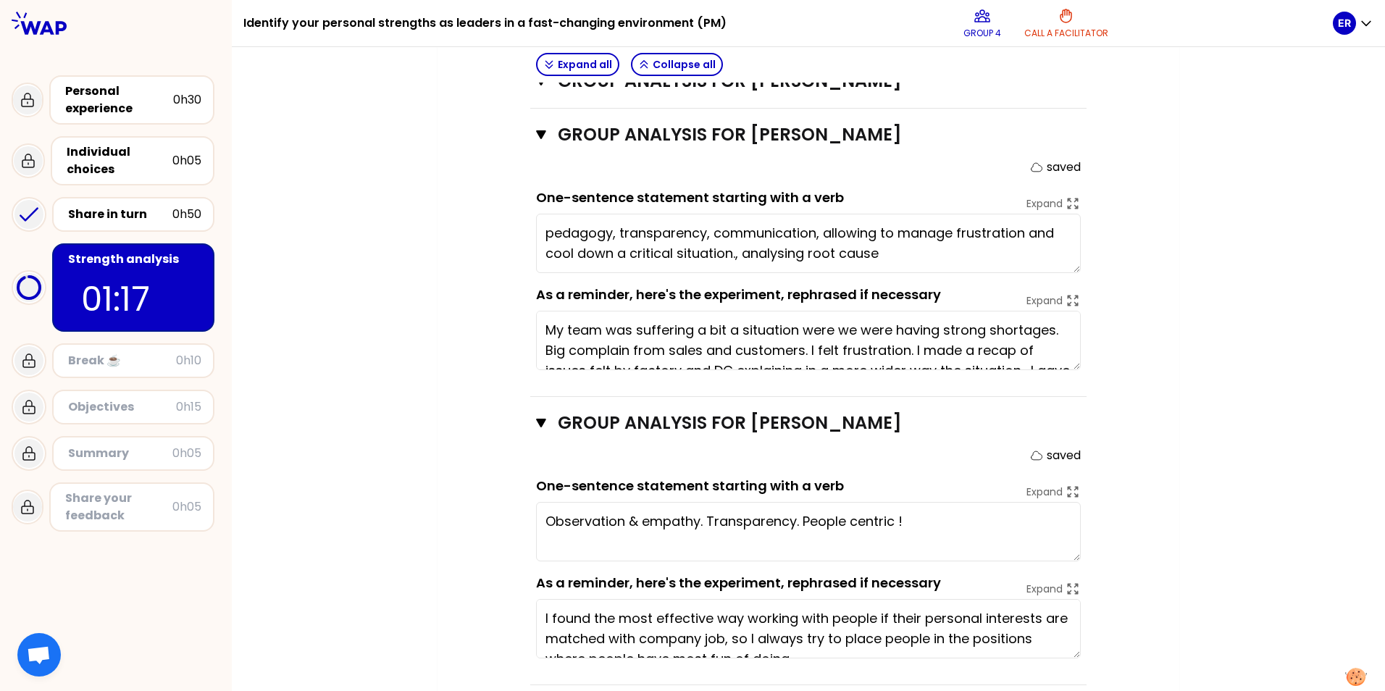
type textarea "Observation & empathy. Transparency. People centric !"
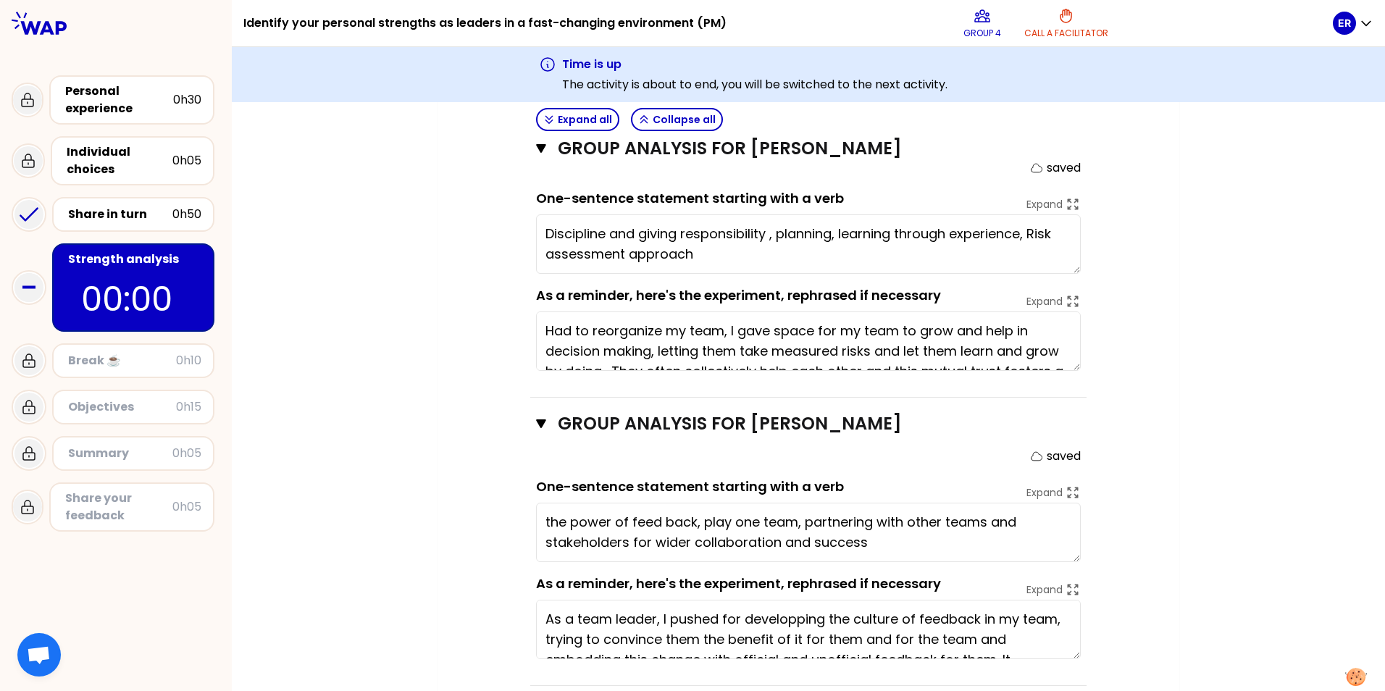
scroll to position [886, 0]
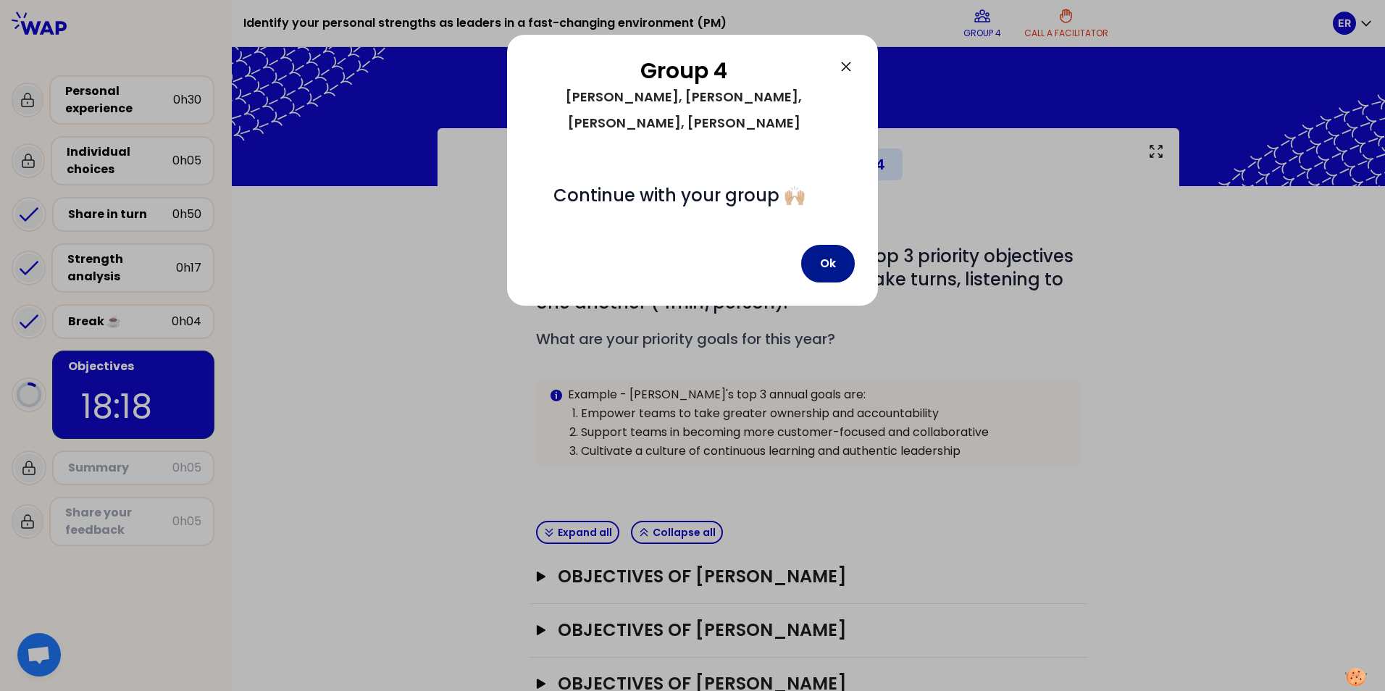
click at [825, 266] on button "Ok" at bounding box center [828, 264] width 54 height 38
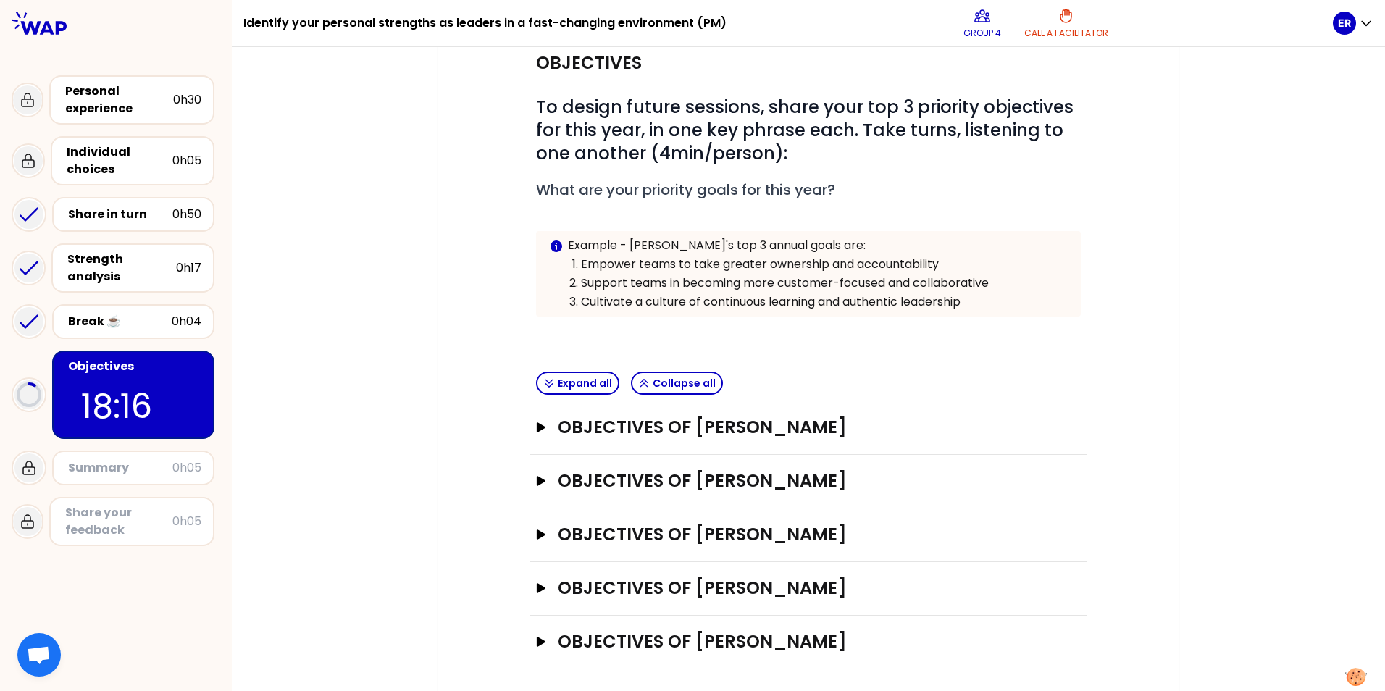
scroll to position [156, 0]
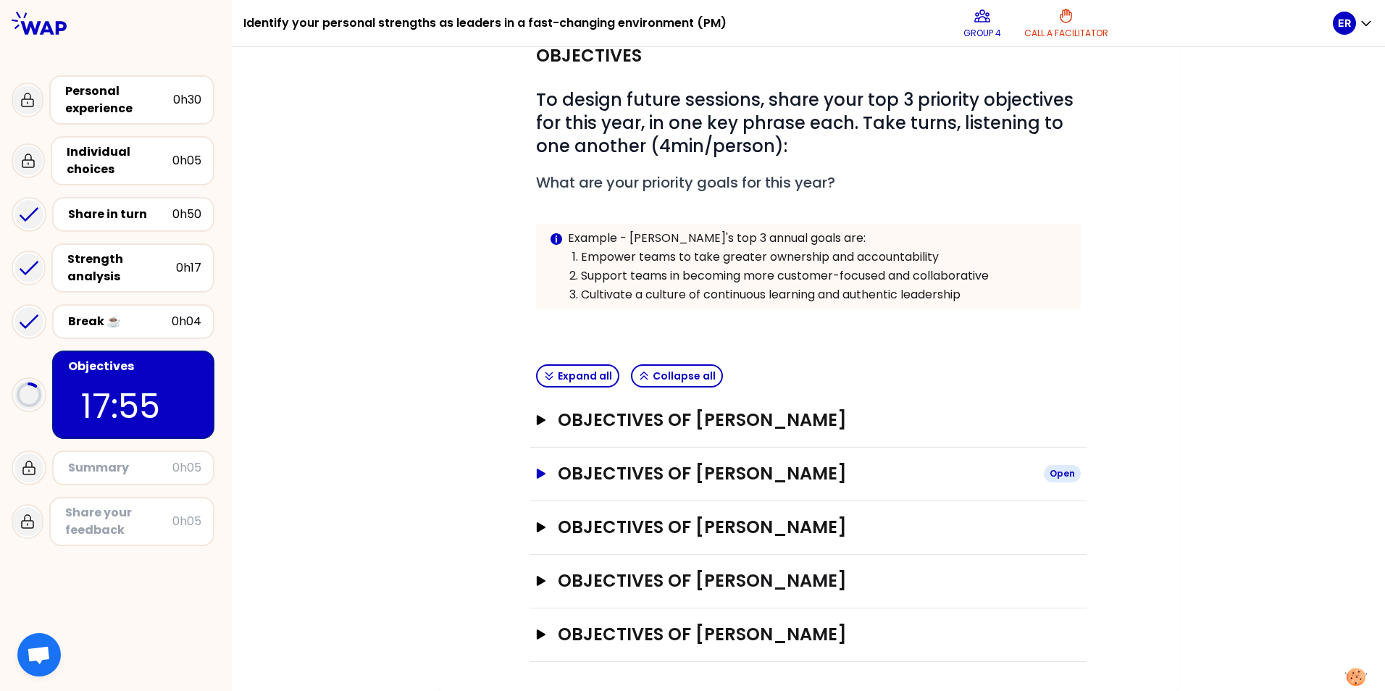
click at [650, 470] on h3 "Objectives of [PERSON_NAME]" at bounding box center [795, 473] width 474 height 23
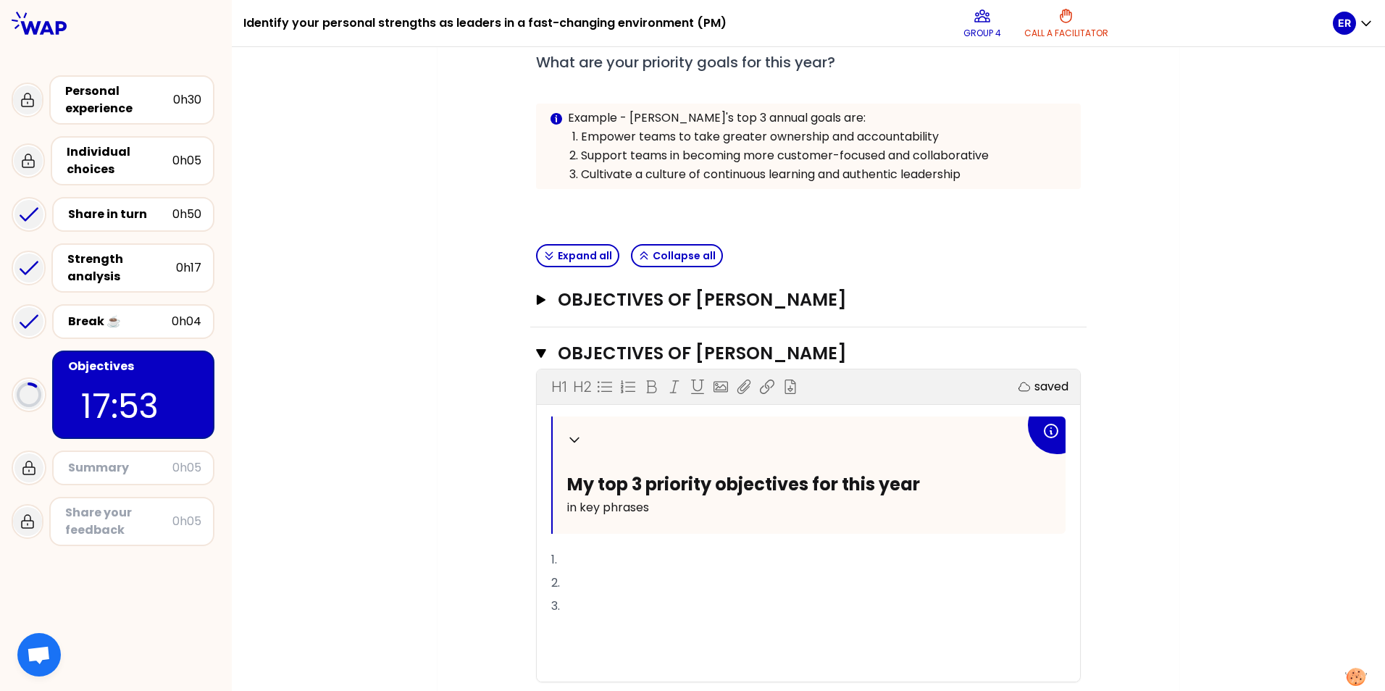
scroll to position [301, 0]
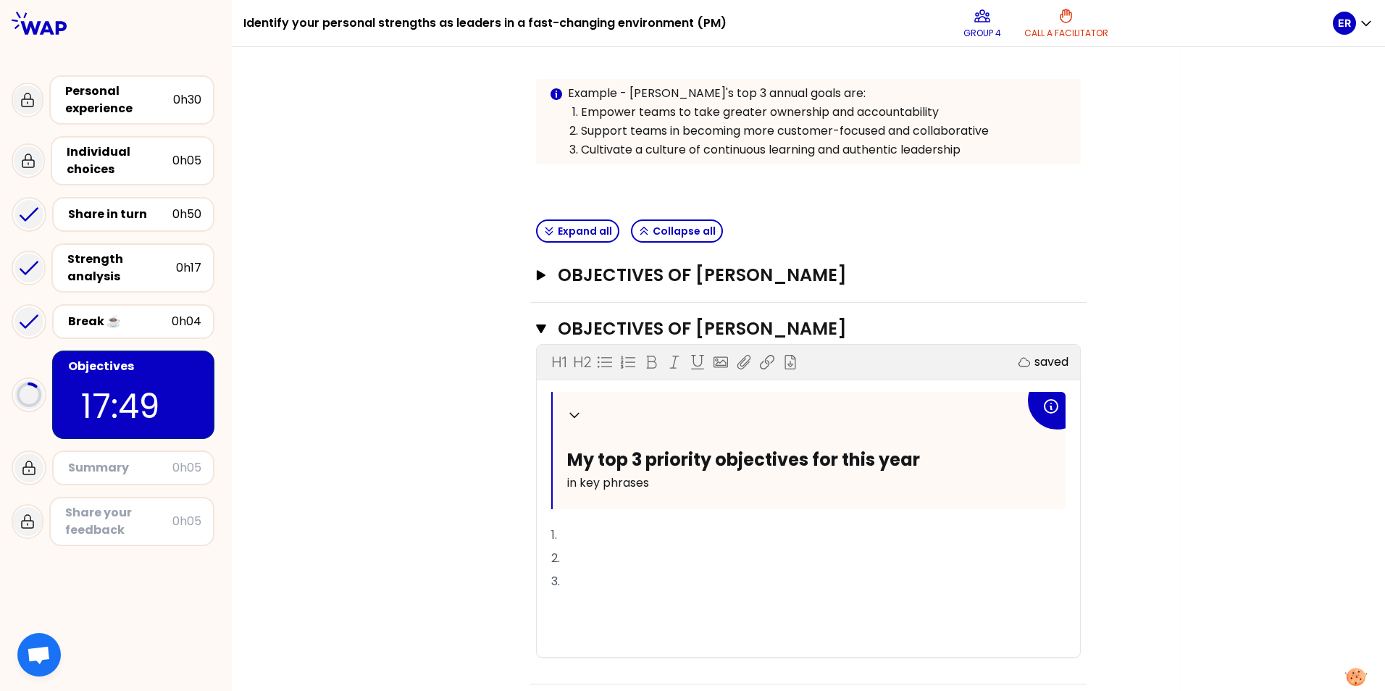
click at [634, 545] on p "1." at bounding box center [808, 535] width 514 height 23
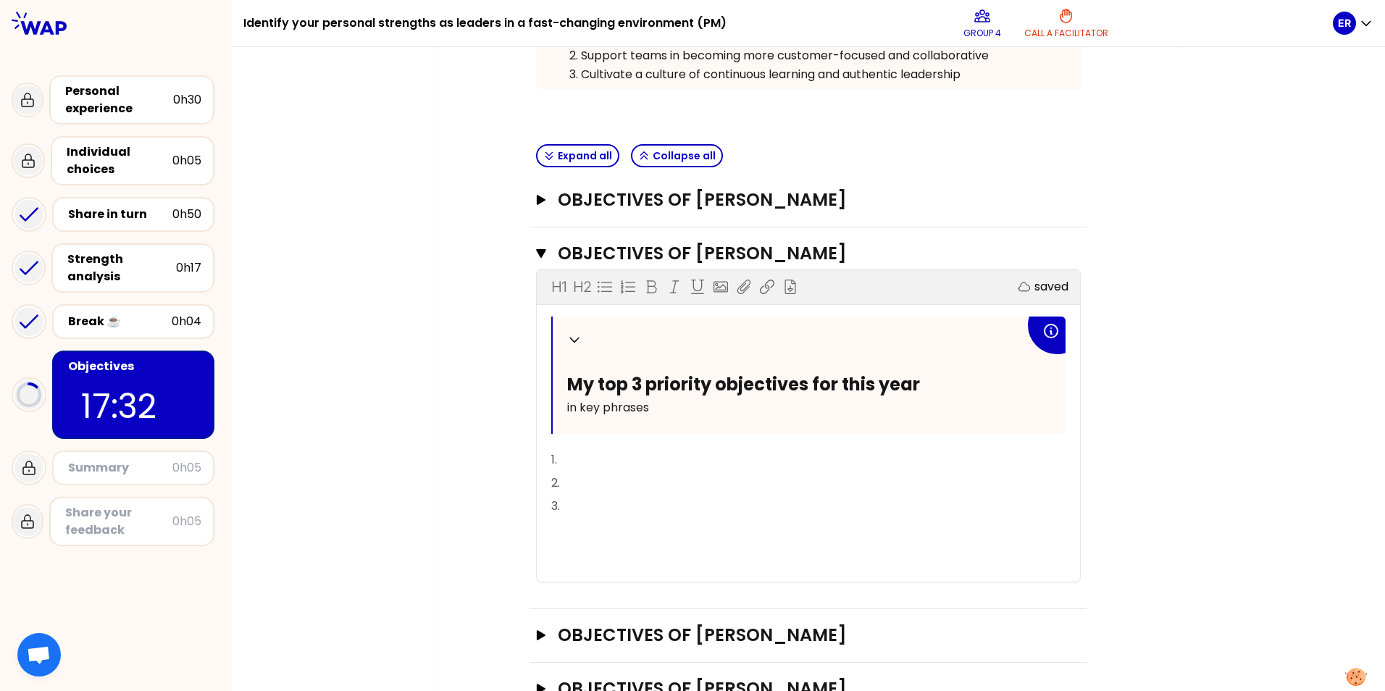
scroll to position [446, 0]
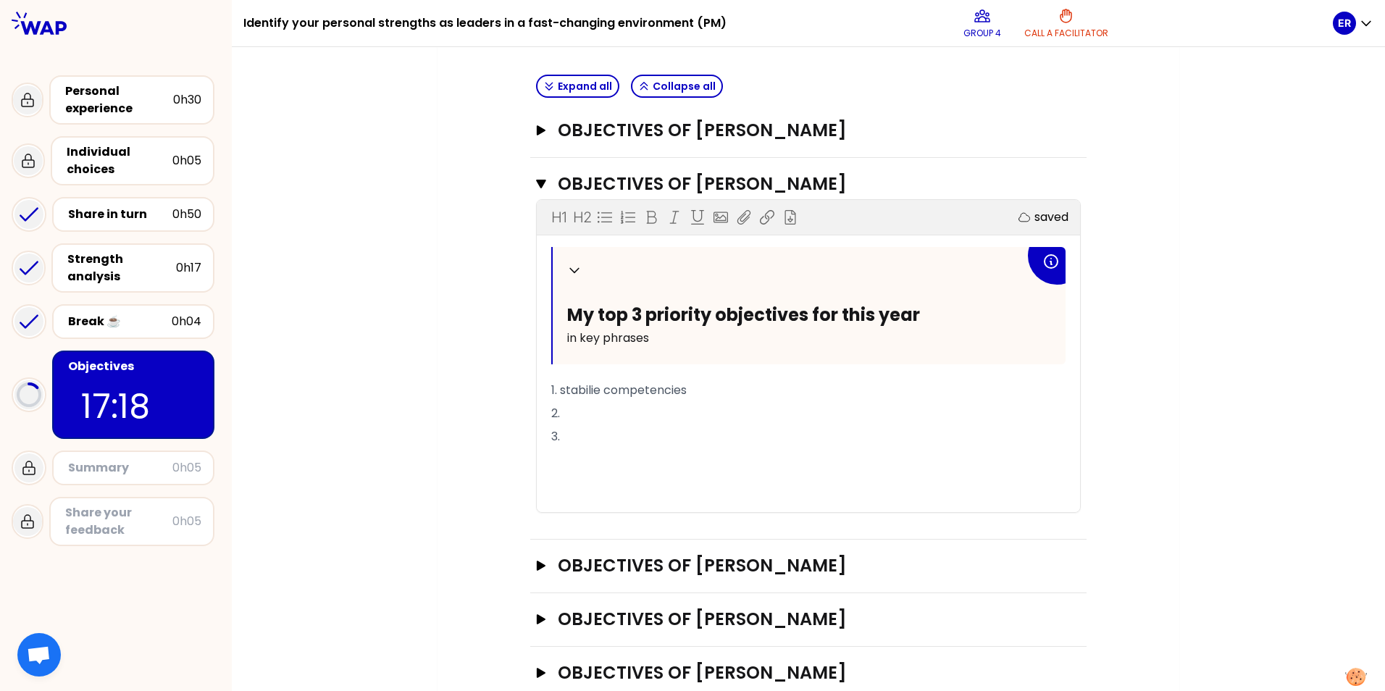
click at [591, 390] on span "1. stabilie competencies" at bounding box center [618, 390] width 135 height 17
click at [712, 395] on p "1. stabilize competencies" at bounding box center [808, 390] width 514 height 23
click at [602, 391] on span "1. stabilize competencies" at bounding box center [621, 390] width 141 height 17
click at [751, 392] on p "1. stabilize & secure competencies" at bounding box center [808, 390] width 514 height 23
click at [647, 413] on p "2." at bounding box center [808, 413] width 514 height 23
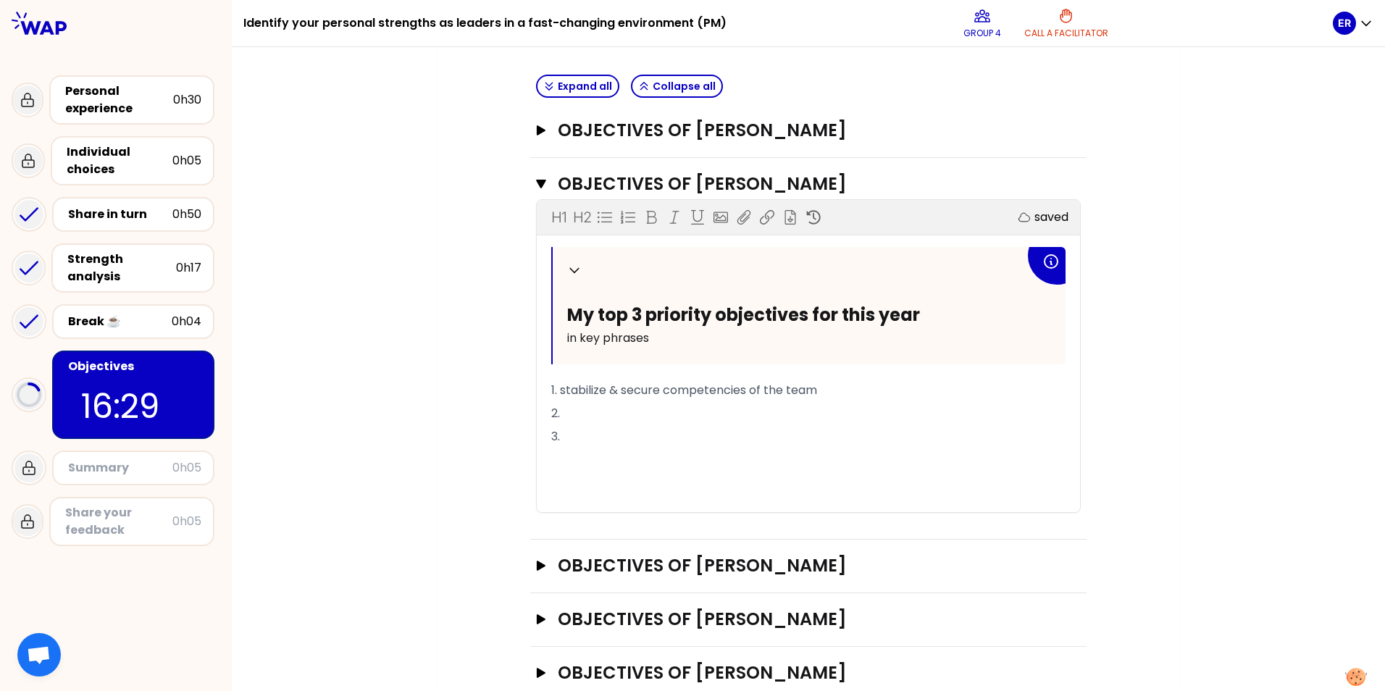
click at [661, 391] on span "1. stabilize & secure competencies of the team" at bounding box center [684, 390] width 266 height 17
click at [626, 411] on p "2." at bounding box center [808, 413] width 514 height 23
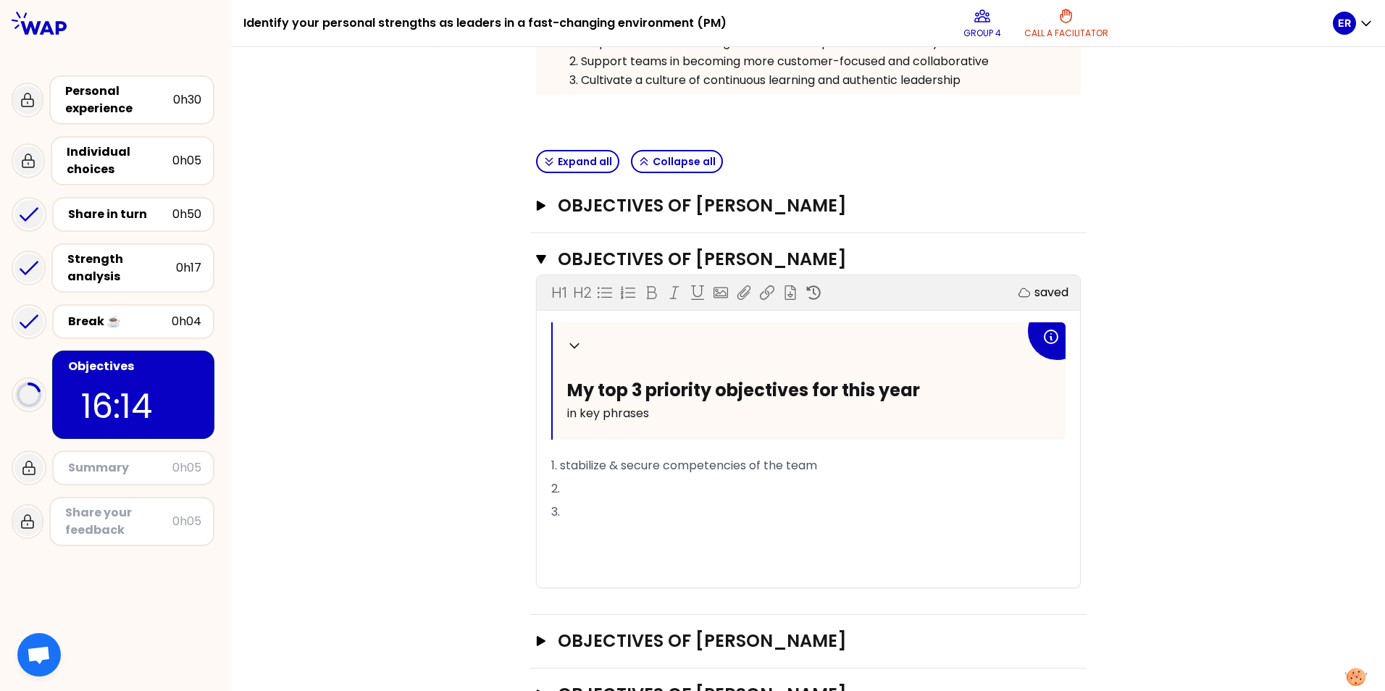
scroll to position [374, 0]
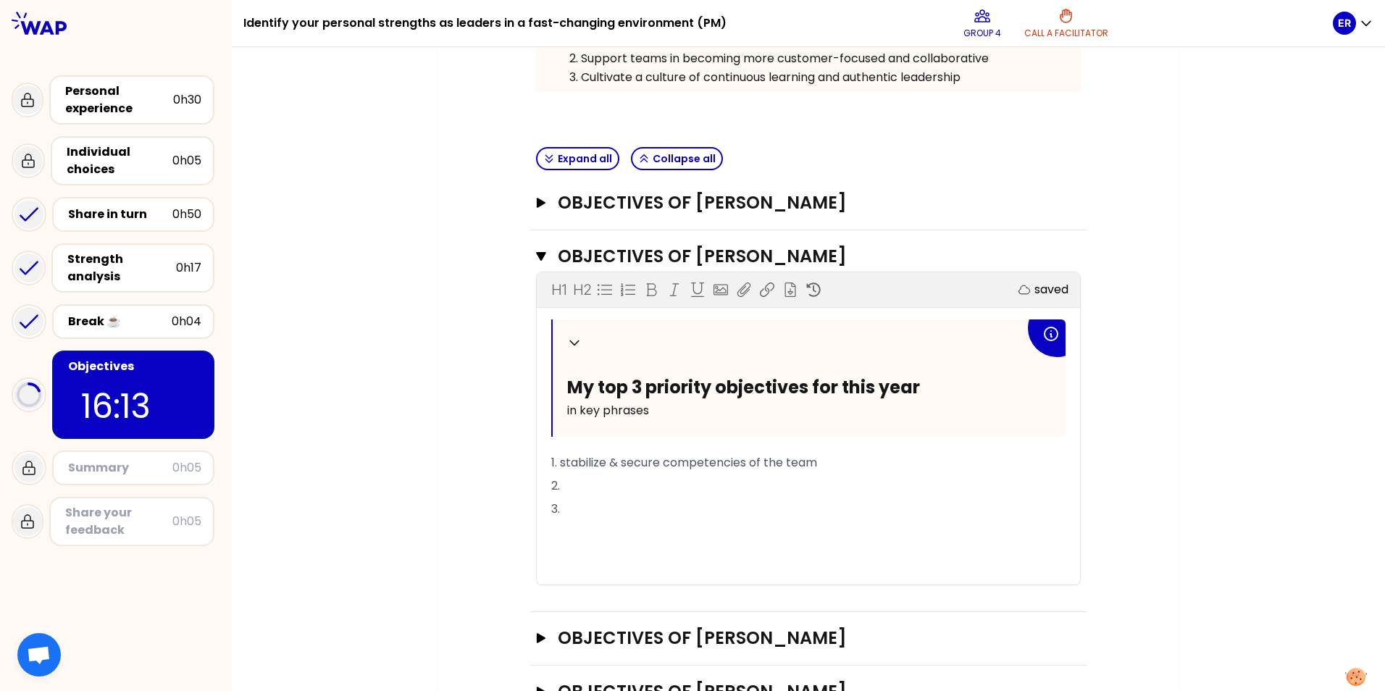
click at [559, 462] on span "1. stabilize & secure competencies of the team" at bounding box center [684, 462] width 266 height 17
click at [580, 481] on p "2." at bounding box center [808, 485] width 514 height 23
click at [722, 487] on span "2. stick to "one to one"meetings, to often rescheduled to" at bounding box center [710, 485] width 319 height 17
click at [916, 490] on p "2. stick to "one to one"meetings, to often rescheduled to" at bounding box center [808, 485] width 514 height 23
click at [563, 483] on span "2. stick to "one to one"meetings, to often rescheduled to" at bounding box center [710, 485] width 319 height 17
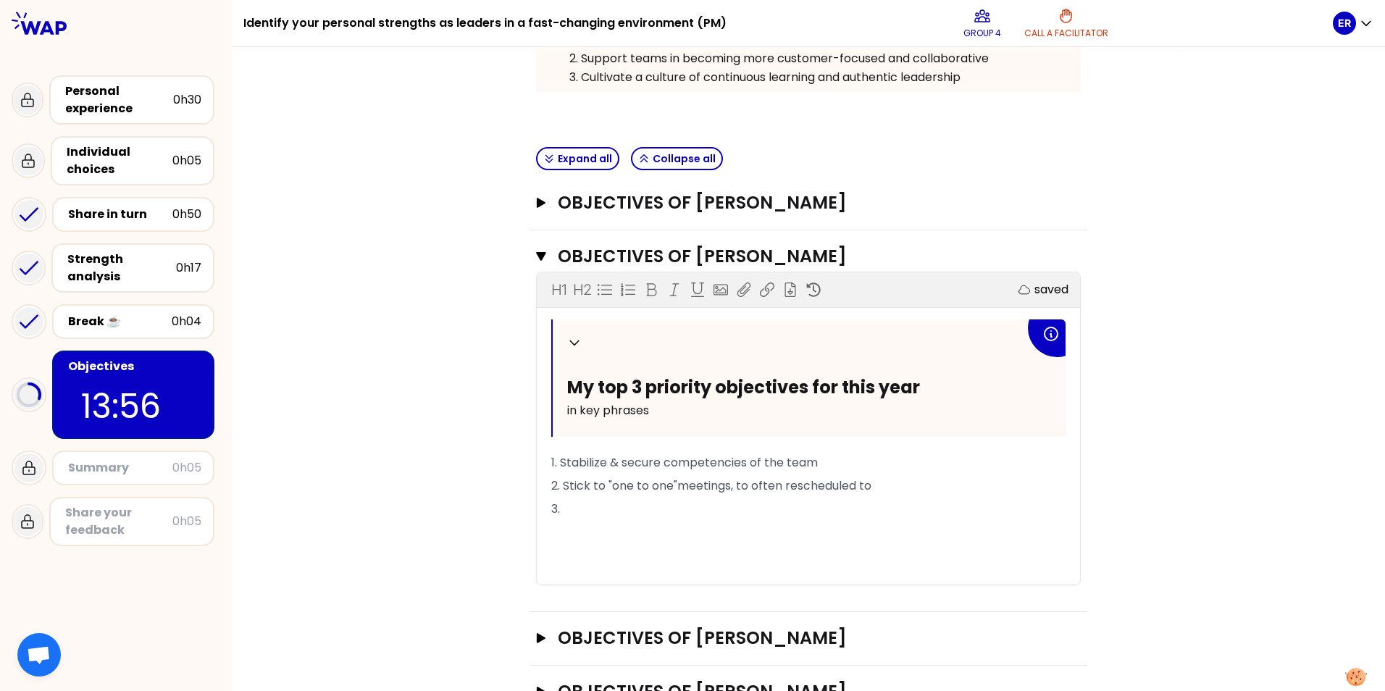
click at [881, 484] on p "2. Stick to "one to one"meetings, to often rescheduled to" at bounding box center [808, 485] width 514 height 23
click at [671, 509] on p "3." at bounding box center [808, 508] width 514 height 23
click at [671, 483] on span "2. Stick to "one to one"meetings, to often rescheduled to treat urgent matters" at bounding box center [773, 485] width 444 height 17
click at [726, 483] on span "2. Stick to "one to one" meetings, to often rescheduled to treat urgent matters" at bounding box center [774, 485] width 447 height 17
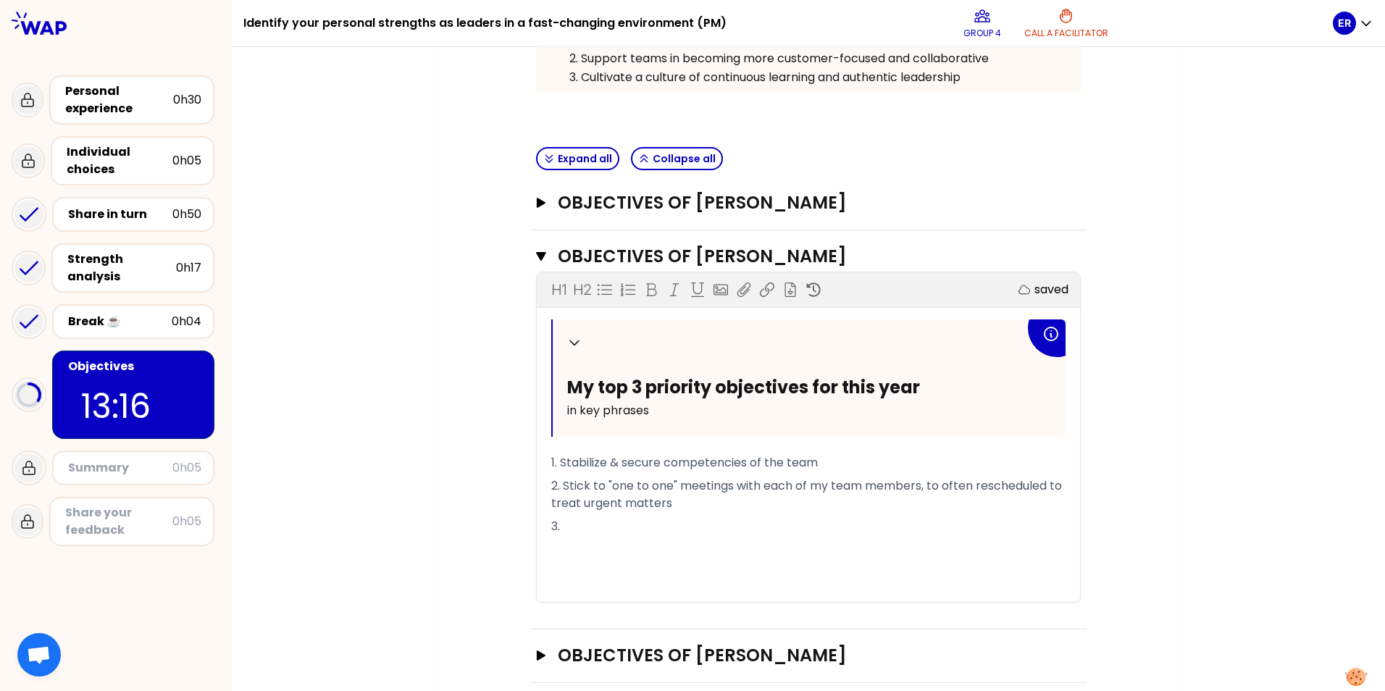
click at [624, 532] on p "3." at bounding box center [808, 526] width 514 height 23
click at [834, 461] on p "1. Stabilize & secure competencies of the team" at bounding box center [808, 462] width 514 height 23
click at [589, 530] on p "3." at bounding box center [808, 526] width 514 height 23
click at [602, 482] on span "2. Stick to "one to one" meetings with each of my team members, to often resche…" at bounding box center [807, 494] width 513 height 34
click at [933, 486] on span "2. Stick to "one to one" meetings with each of my team members, to often resche…" at bounding box center [807, 494] width 513 height 34
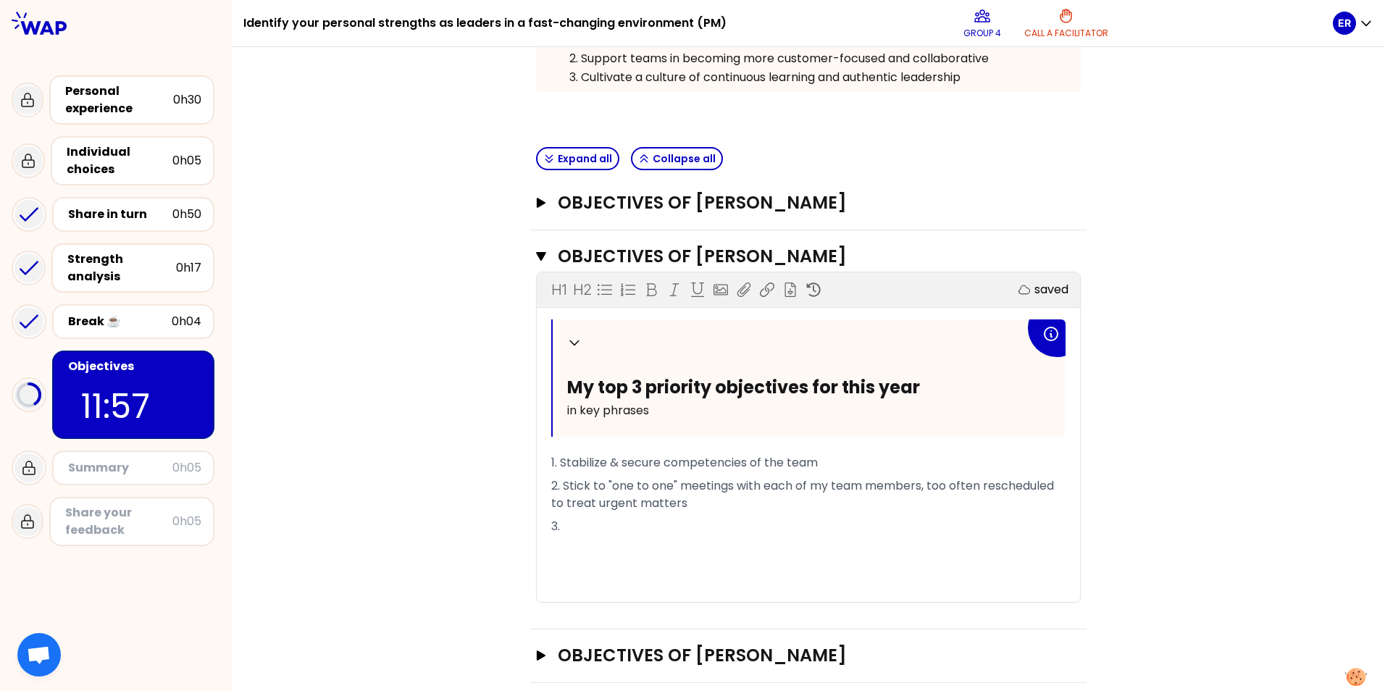
click at [644, 532] on p "3." at bounding box center [808, 526] width 514 height 23
click at [778, 462] on span "1. Stabilize & secure competencies of the team" at bounding box center [684, 462] width 266 height 17
click at [597, 526] on p "3." at bounding box center [808, 526] width 514 height 23
click at [554, 451] on p "1. Stabilize & secure competencies of the HR team" at bounding box center [808, 462] width 514 height 23
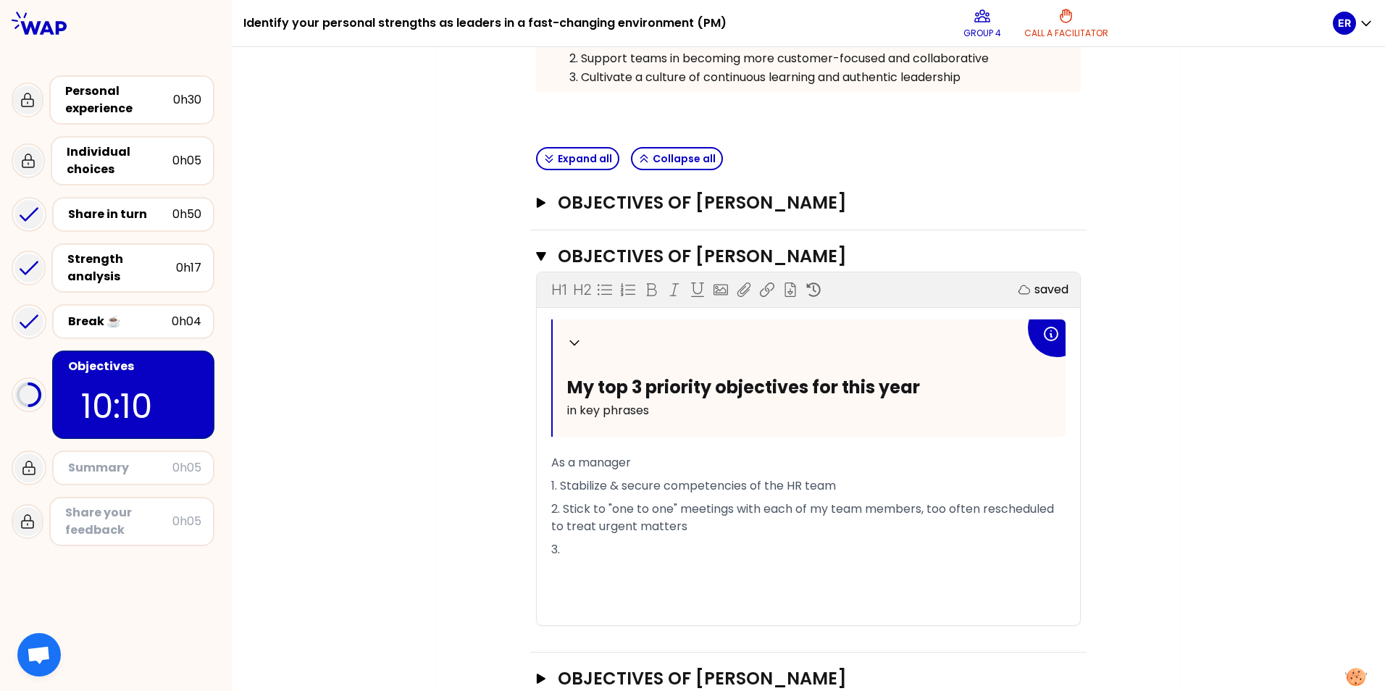
click at [696, 527] on p "2. Stick to "one to one" meetings with each of my team members, too often resch…" at bounding box center [808, 517] width 514 height 41
click at [574, 571] on p "3." at bounding box center [808, 572] width 514 height 23
click at [712, 531] on p "2. Stick to "one to one" meetings with each of my team members, too often resch…" at bounding box center [808, 517] width 514 height 41
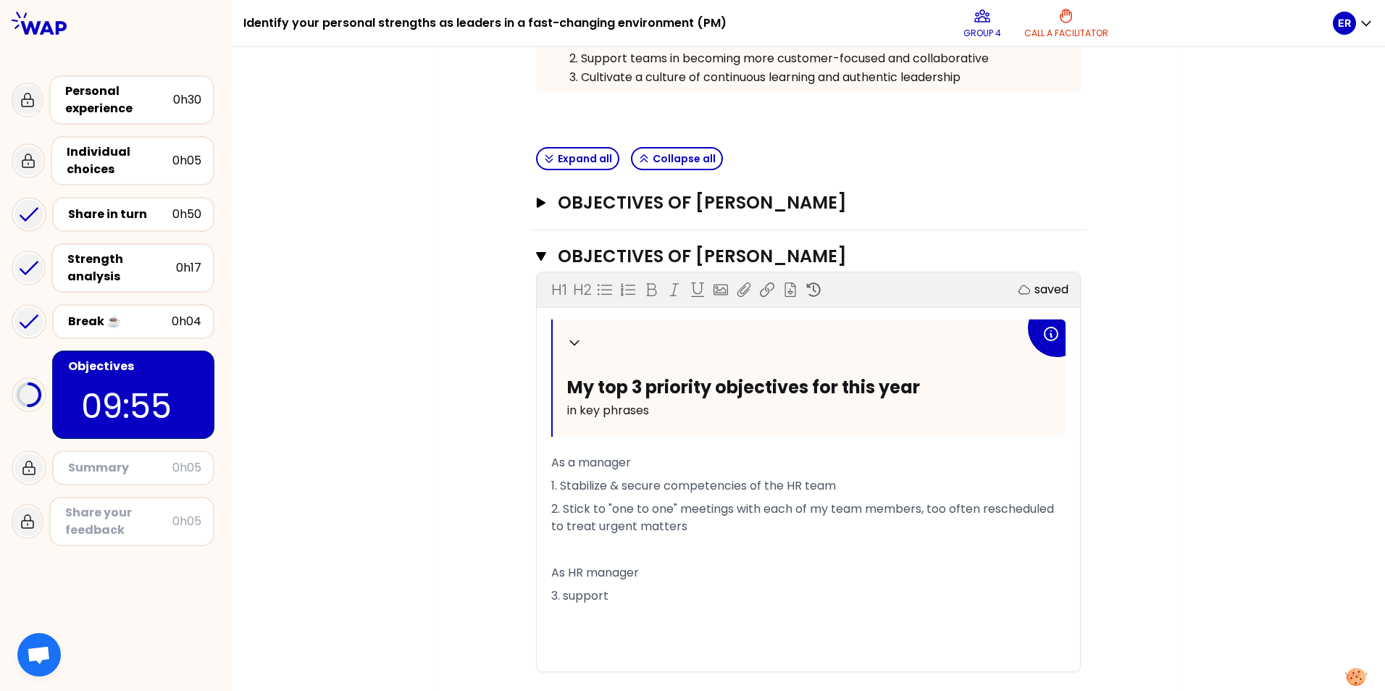
click at [658, 600] on p "3. support" at bounding box center [808, 595] width 514 height 23
click at [799, 590] on span "3. support the managers in PLAY 2030 exectution" at bounding box center [689, 595] width 277 height 17
click at [1112, 607] on div "Objectives # To design future sessions, share your top 3 priority objectives fo…" at bounding box center [808, 335] width 684 height 1047
click at [538, 256] on icon "button" at bounding box center [541, 256] width 10 height 9
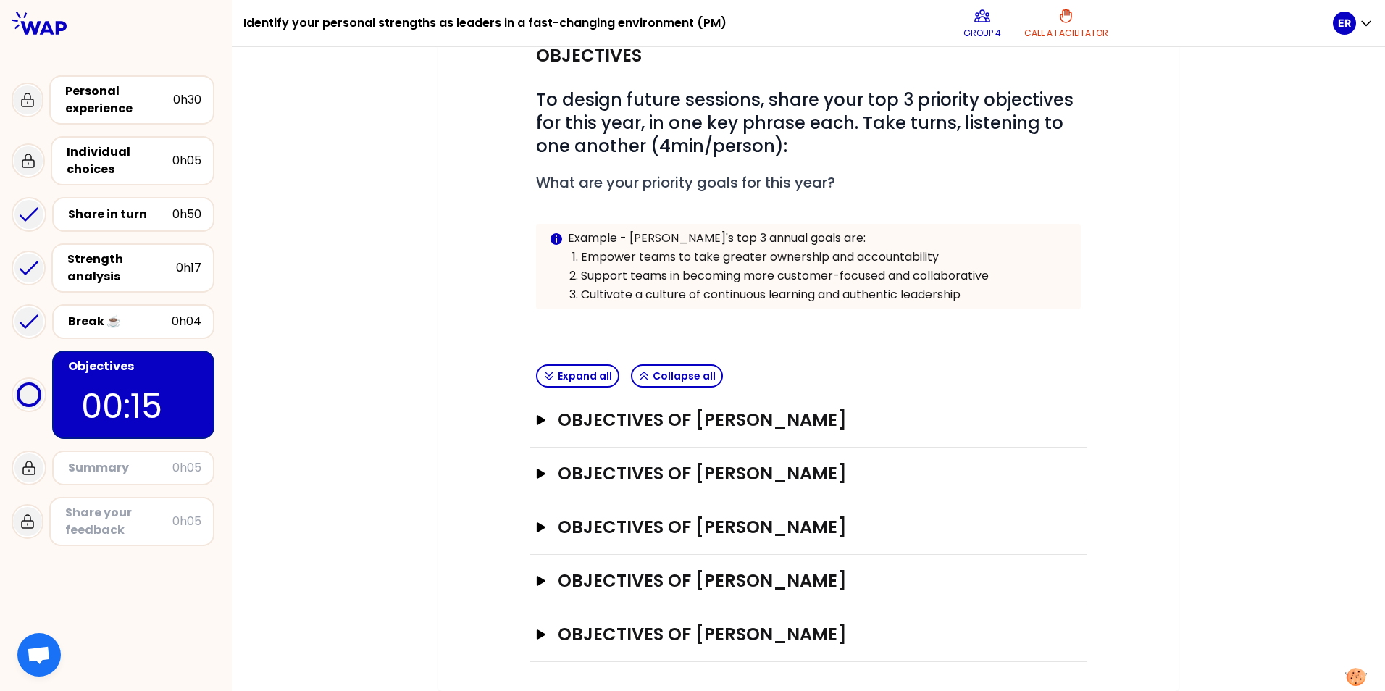
scroll to position [211, 0]
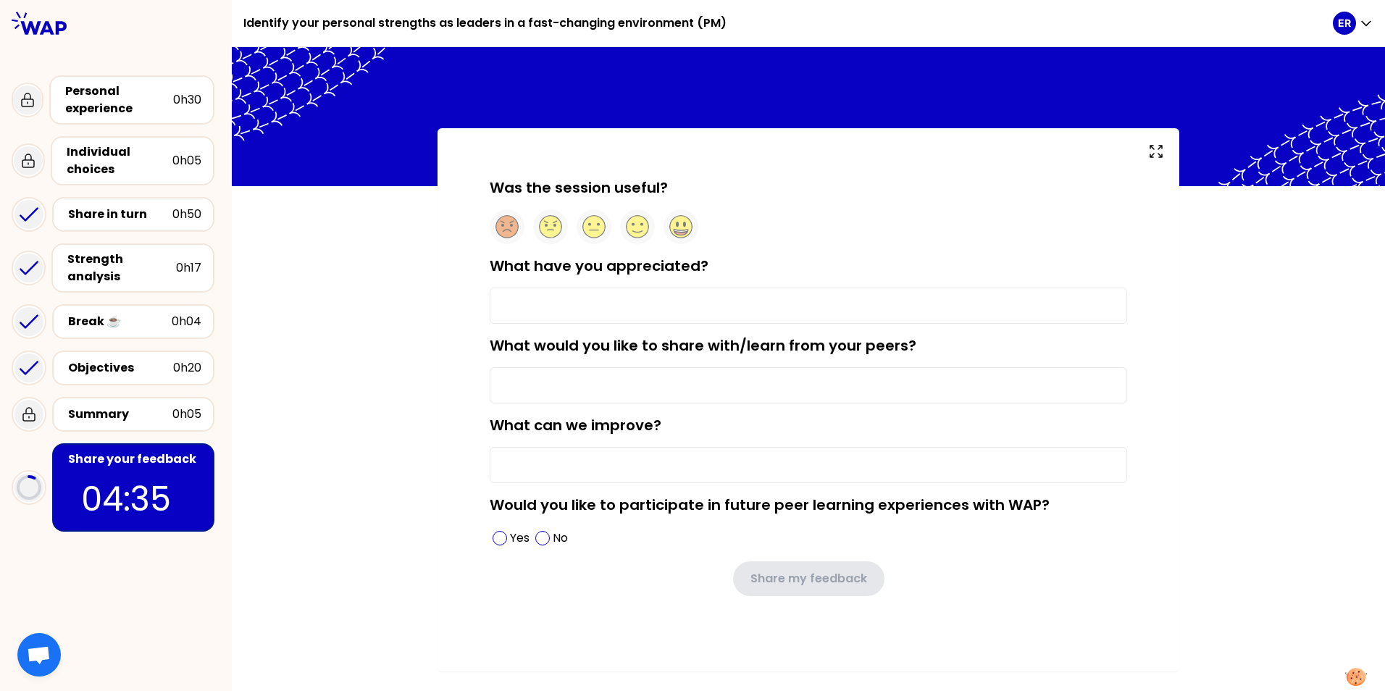
click at [521, 316] on input "What have you appreciated?" at bounding box center [808, 305] width 637 height 36
click at [633, 227] on circle at bounding box center [637, 227] width 22 height 22
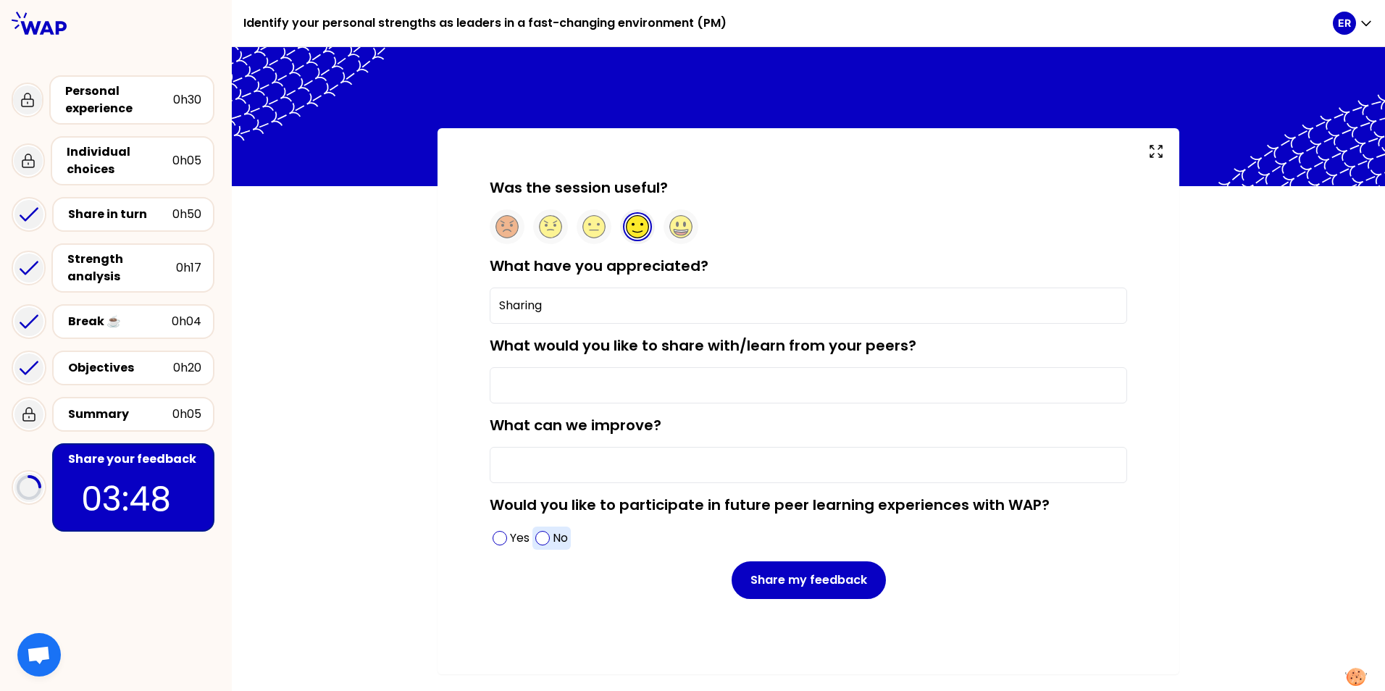
click at [550, 539] on span at bounding box center [542, 538] width 14 height 14
click at [581, 322] on input "Sharing" at bounding box center [808, 305] width 637 height 36
drag, startPoint x: 679, startPoint y: 317, endPoint x: 502, endPoint y: 332, distance: 178.0
click at [502, 332] on form "Was the session useful? What have you appreciated? Sharing with my peers What w…" at bounding box center [808, 387] width 637 height 421
type input "L"
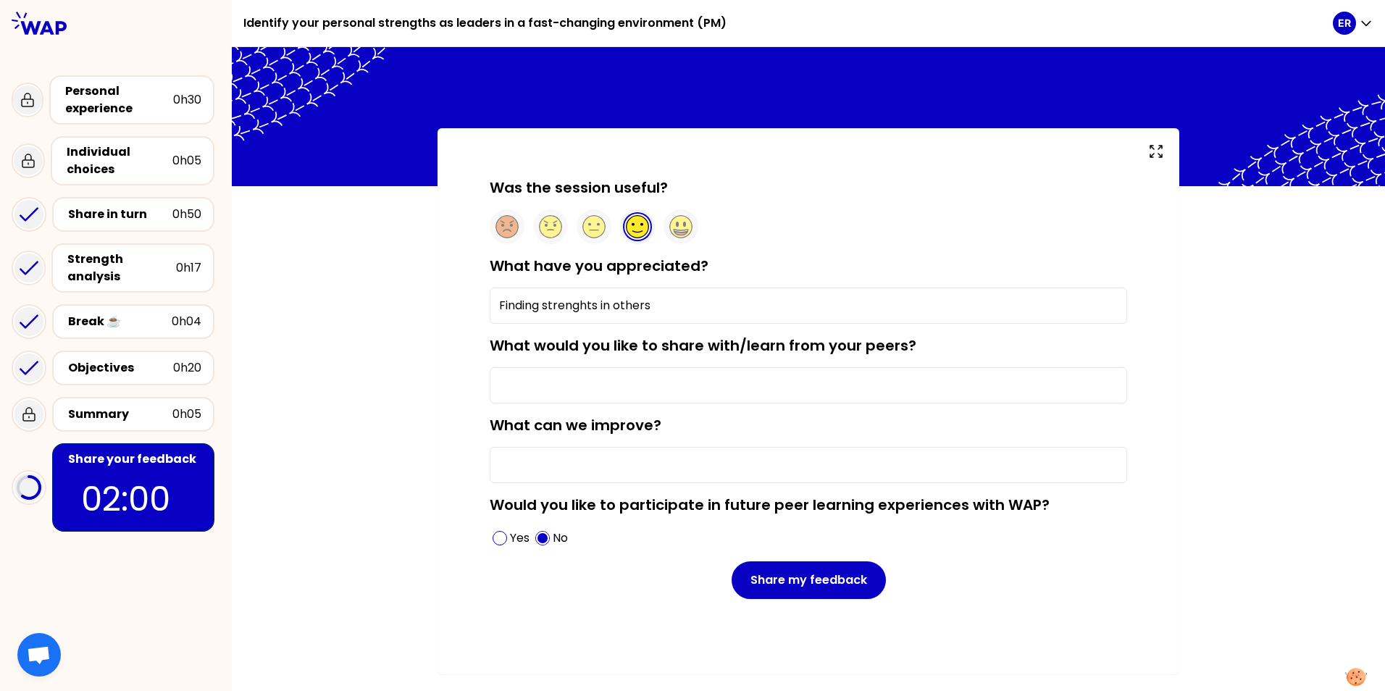
click at [579, 307] on input "Finding strenghts in others" at bounding box center [808, 305] width 637 height 36
click at [689, 316] on input "Finding strengths in others" at bounding box center [808, 305] width 637 height 36
type input "Finding strengths in others"
click at [505, 535] on span at bounding box center [499, 538] width 14 height 14
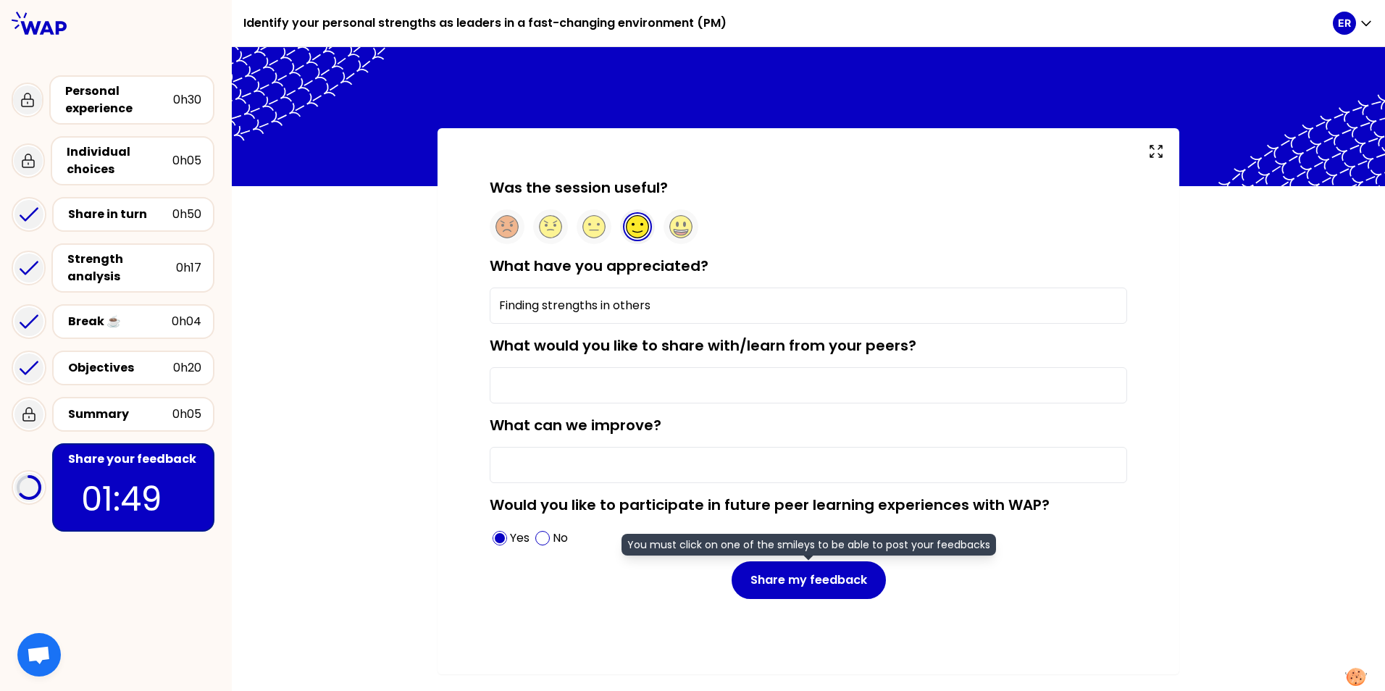
click at [502, 588] on div "Share my feedback You must click on one of the smileys to be able to post your …" at bounding box center [808, 580] width 637 height 38
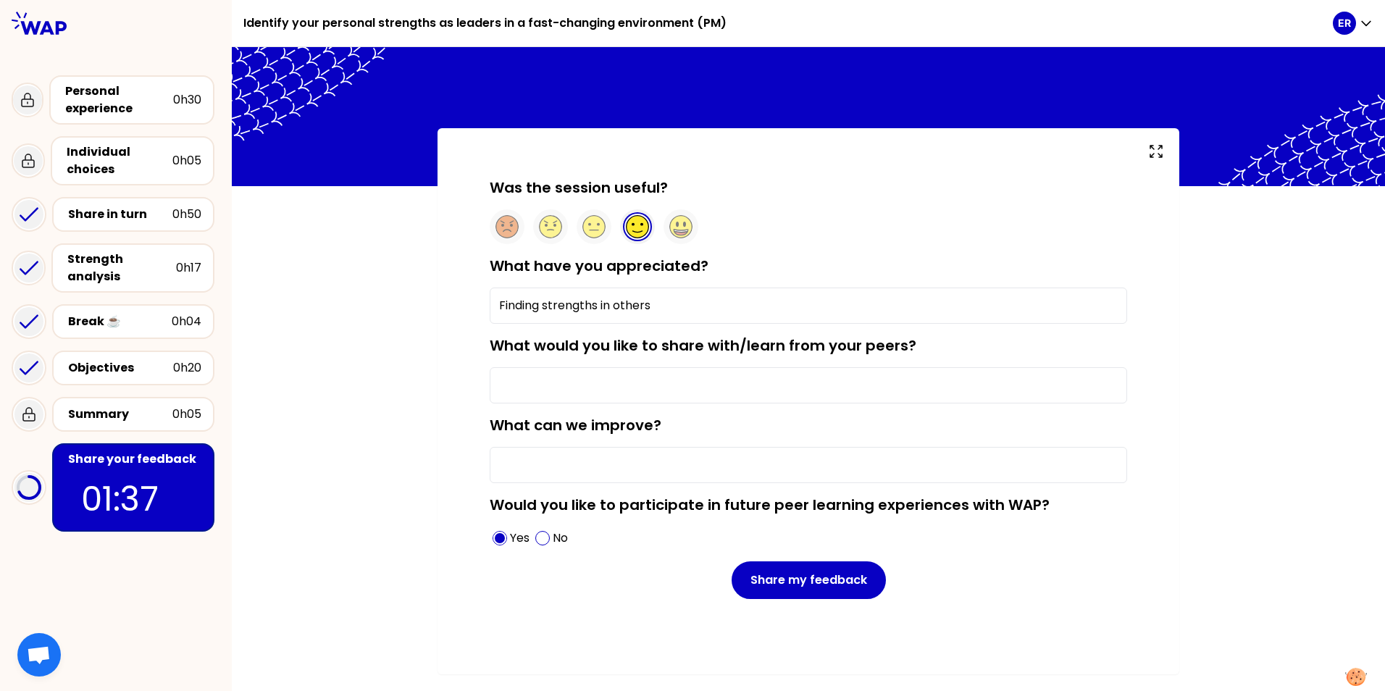
click at [627, 394] on input "What would you like to share with/learn from your peers?" at bounding box center [808, 385] width 637 height 36
type input "l"
type input "L"
type input "learn methodology to embark better"
